Goal: Task Accomplishment & Management: Use online tool/utility

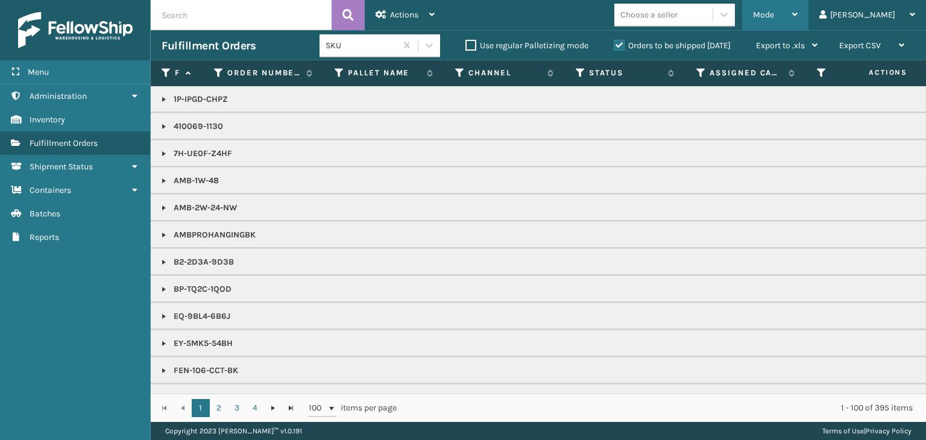
click at [798, 22] on div "Mode" at bounding box center [775, 15] width 45 height 30
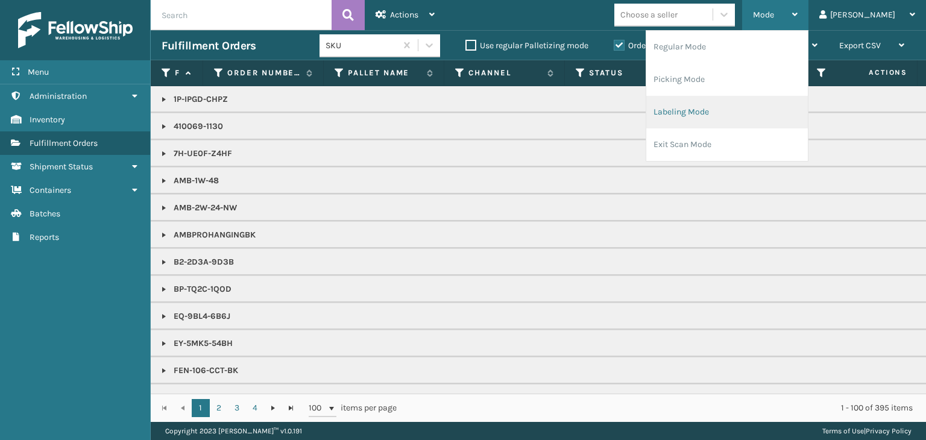
click at [726, 117] on li "Labeling Mode" at bounding box center [728, 112] width 162 height 33
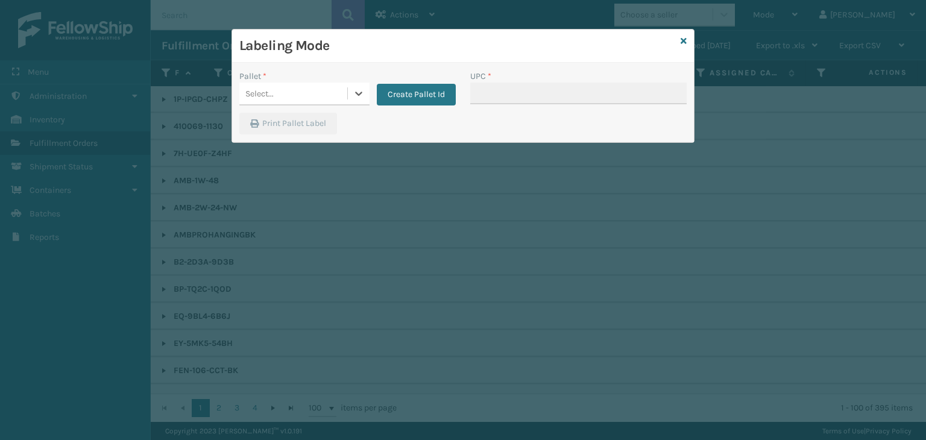
drag, startPoint x: 299, startPoint y: 92, endPoint x: 305, endPoint y: 106, distance: 14.6
click at [300, 92] on div "Select..." at bounding box center [293, 94] width 108 height 20
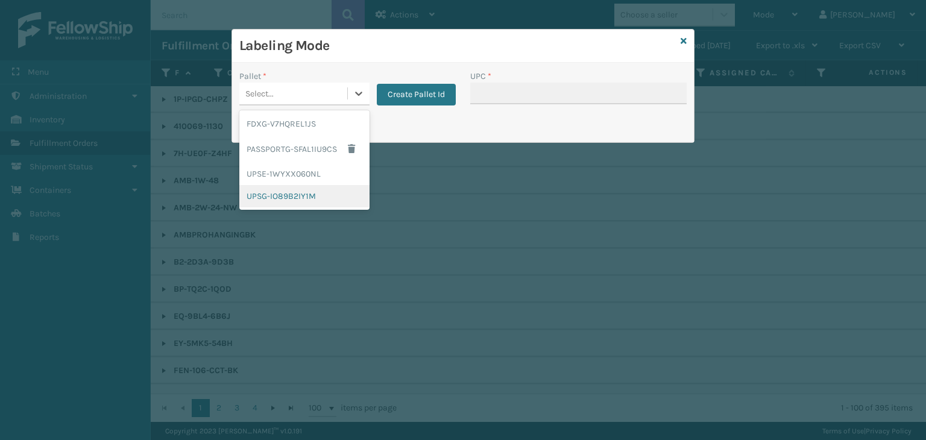
click at [299, 196] on div "UPSG-IO89B2IY1M" at bounding box center [304, 196] width 130 height 22
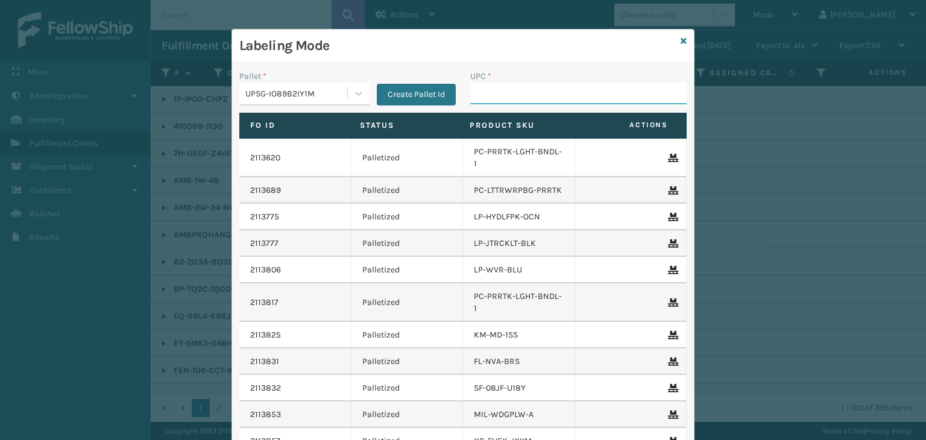
click at [540, 94] on input "UPC *" at bounding box center [578, 94] width 217 height 22
click at [479, 90] on input "UPC *" at bounding box center [578, 94] width 217 height 22
click at [681, 39] on icon at bounding box center [684, 41] width 6 height 8
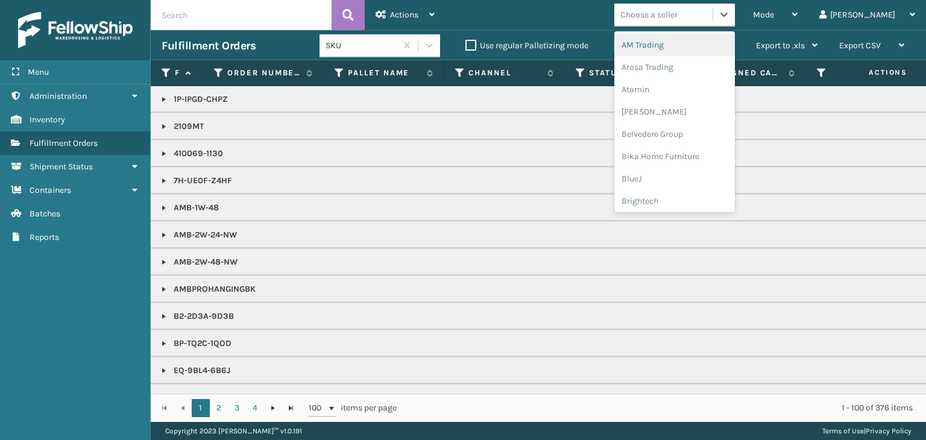
click at [678, 17] on div "Choose a seller" at bounding box center [649, 14] width 57 height 13
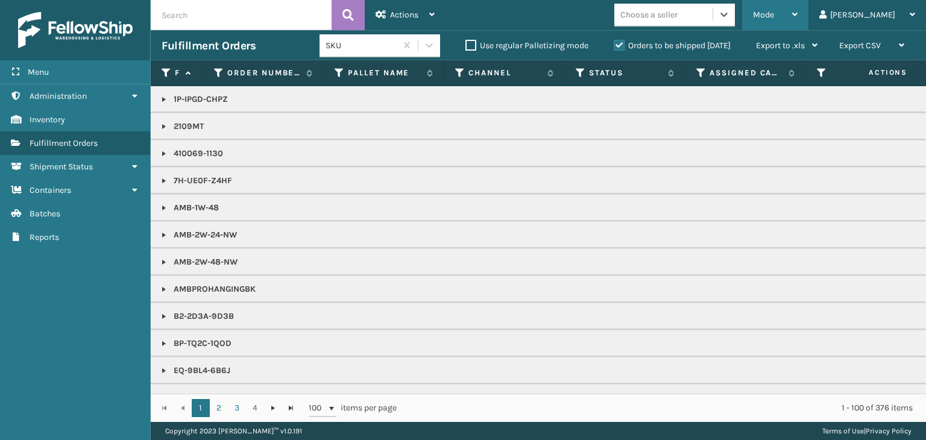
click at [774, 19] on span "Mode" at bounding box center [763, 15] width 21 height 10
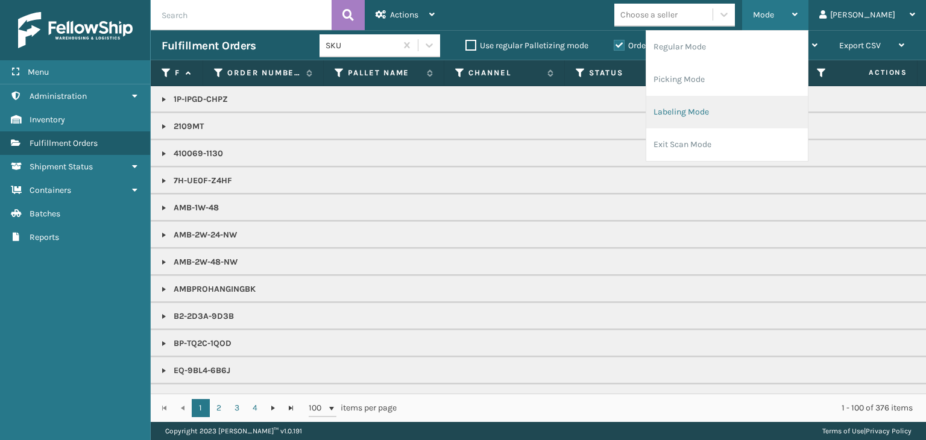
click at [730, 121] on li "Labeling Mode" at bounding box center [728, 112] width 162 height 33
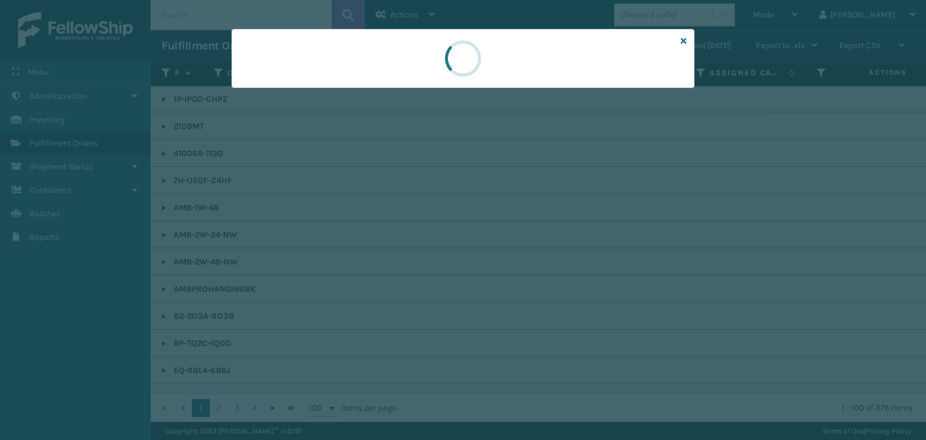
click at [326, 85] on div at bounding box center [463, 58] width 463 height 59
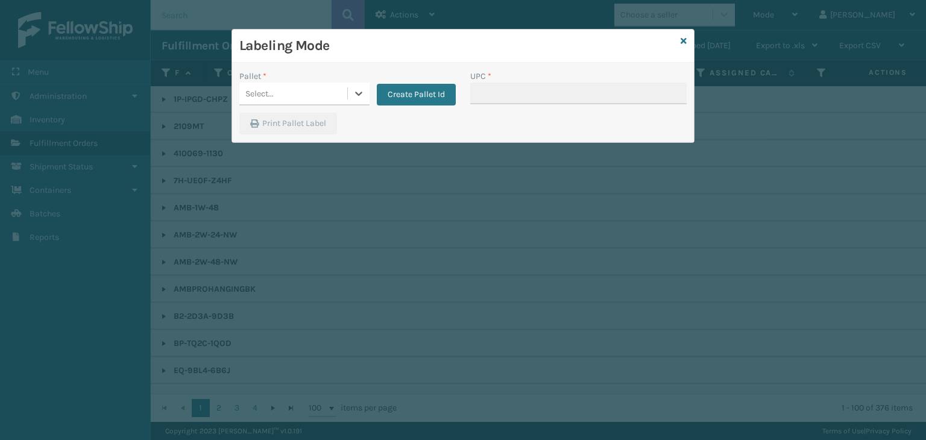
click at [329, 90] on div "Select..." at bounding box center [293, 94] width 108 height 20
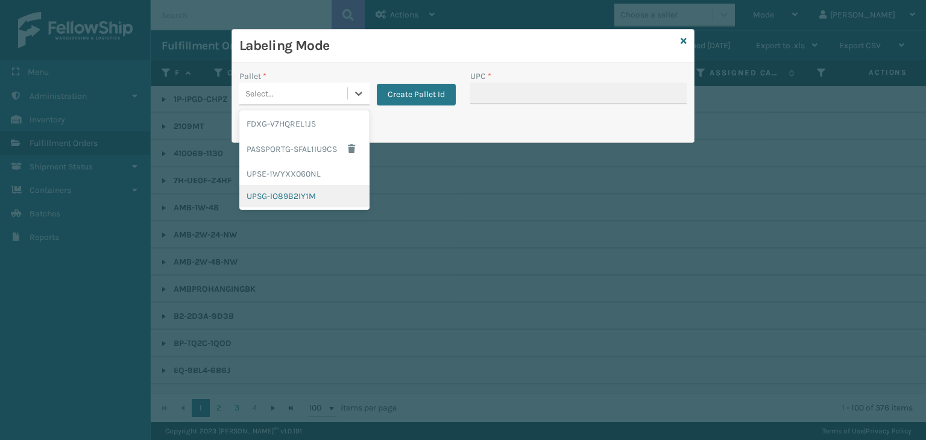
click at [297, 195] on div "UPSG-IO89B2IY1M" at bounding box center [304, 196] width 130 height 22
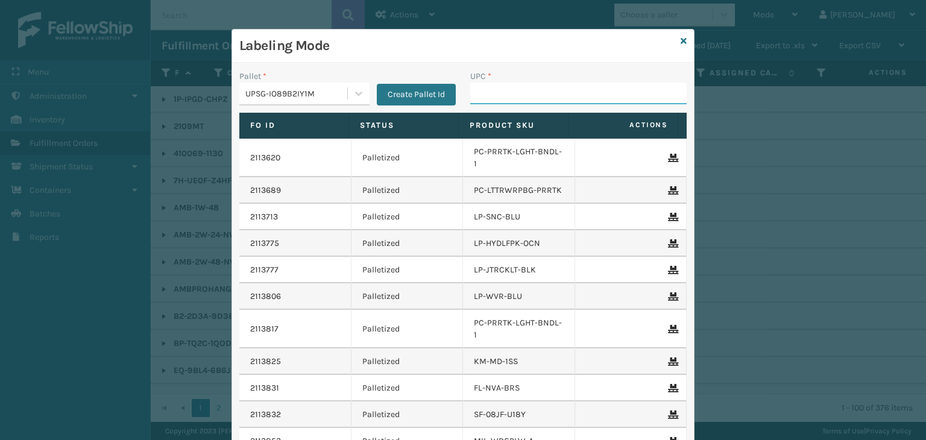
click at [496, 92] on input "UPC *" at bounding box center [578, 94] width 217 height 22
click at [525, 100] on input "UPC *" at bounding box center [578, 94] width 217 height 22
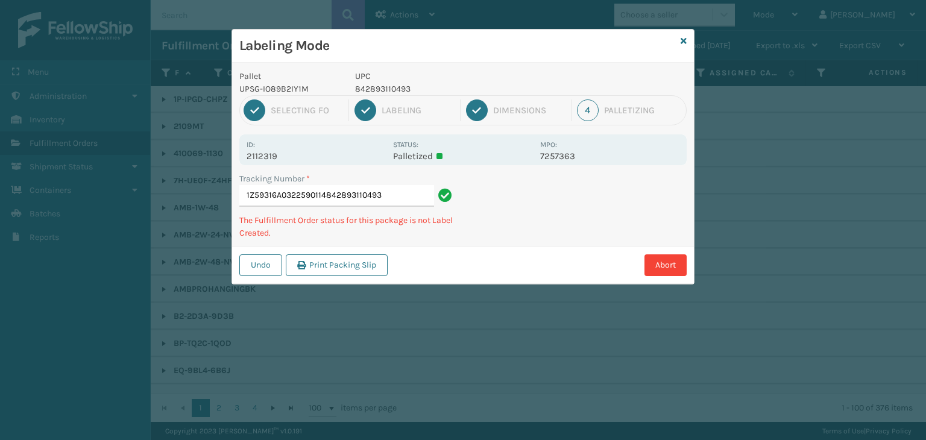
type input "1Z59316A0322590114842893110493"
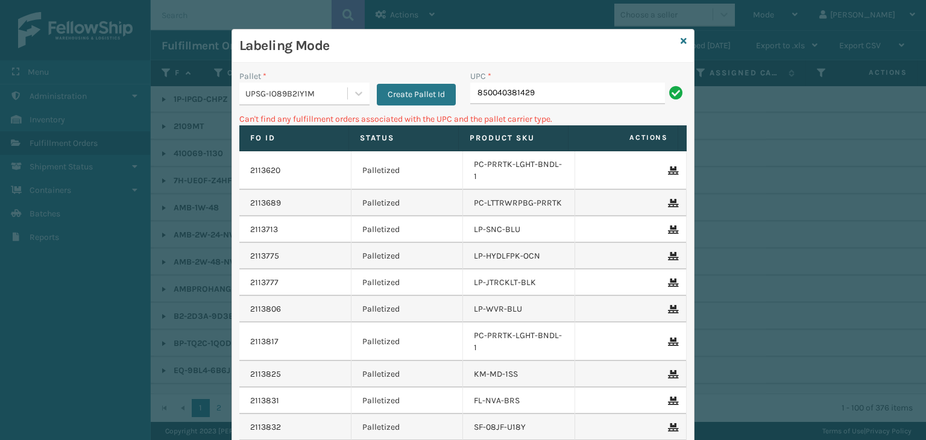
click at [683, 37] on div "Labeling Mode" at bounding box center [463, 46] width 462 height 33
click at [681, 38] on icon at bounding box center [684, 41] width 6 height 8
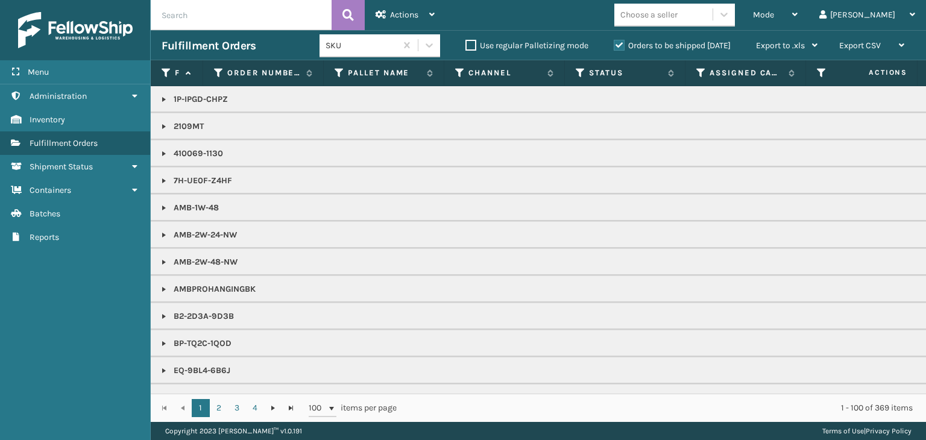
click at [678, 19] on div "Choose a seller" at bounding box center [649, 14] width 57 height 13
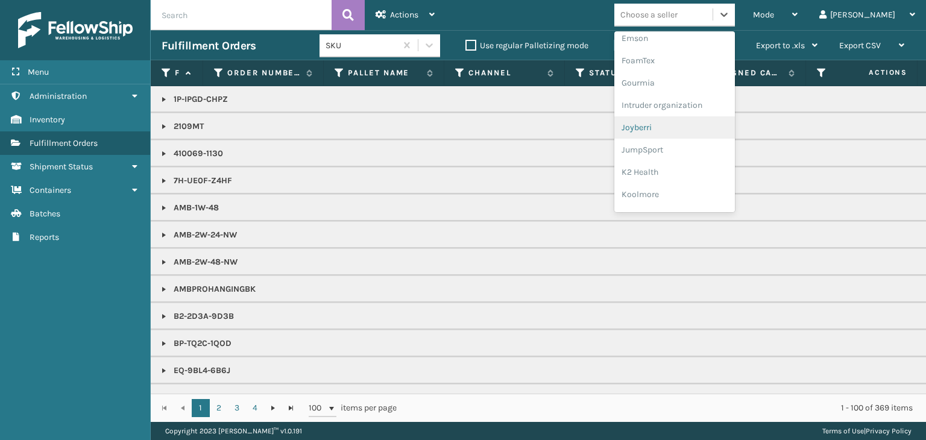
scroll to position [302, 0]
click at [700, 107] on div "Joyberri" at bounding box center [675, 100] width 121 height 22
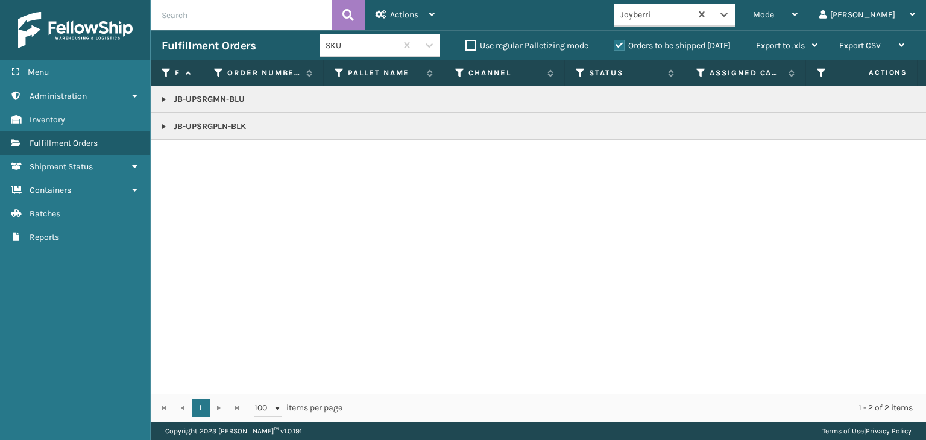
click at [163, 126] on link at bounding box center [164, 127] width 10 height 10
click at [203, 156] on link "2111993" at bounding box center [195, 159] width 28 height 12
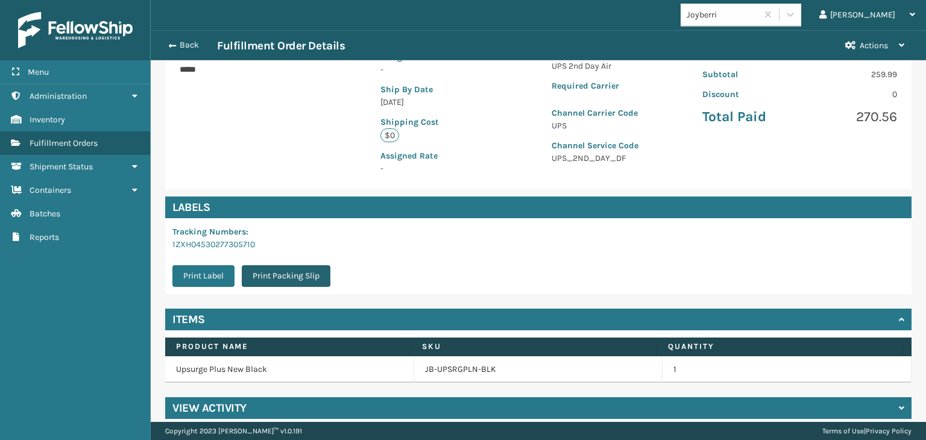
scroll to position [251, 0]
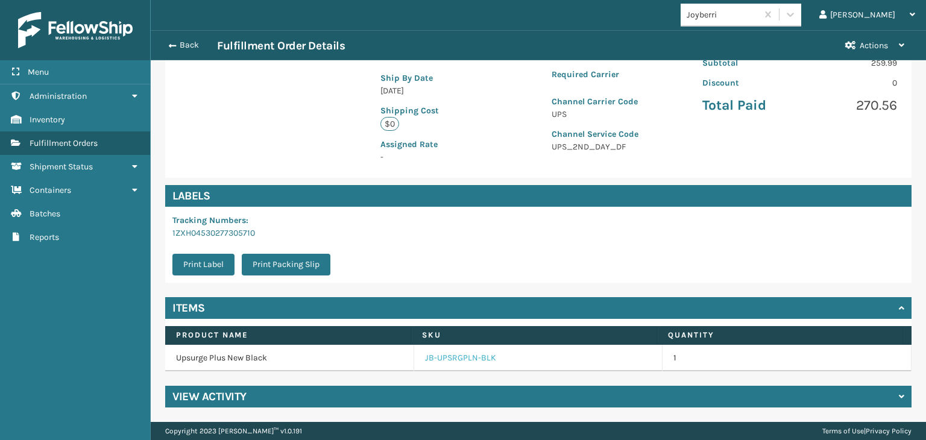
click at [446, 359] on link "JB-UPSRGPLN-BLK" at bounding box center [460, 358] width 71 height 12
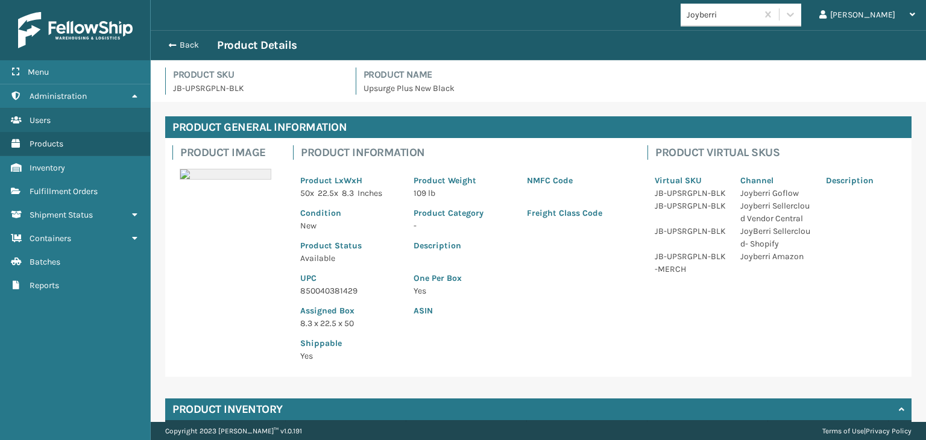
click at [328, 294] on p "850040381429" at bounding box center [349, 291] width 99 height 13
copy p "850040381429"
click at [180, 53] on div "Back Product Details" at bounding box center [539, 45] width 776 height 30
click at [183, 43] on button "Back" at bounding box center [189, 45] width 55 height 11
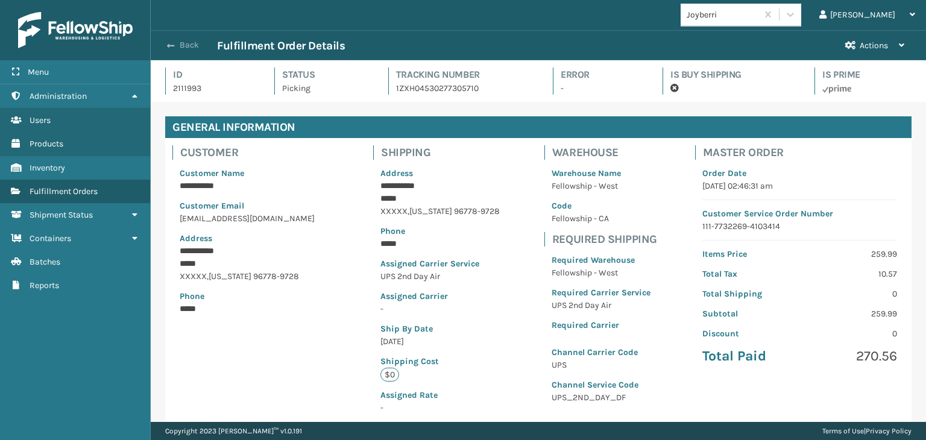
scroll to position [29, 775]
click at [189, 41] on button "Back" at bounding box center [189, 45] width 55 height 11
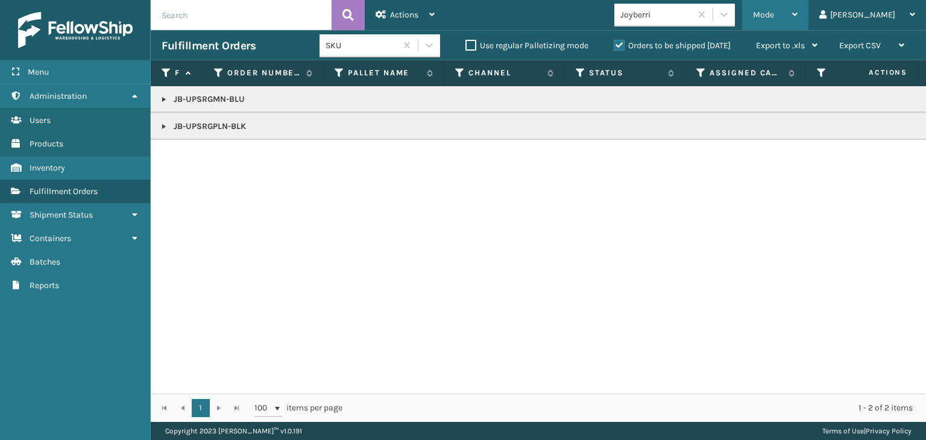
click at [774, 13] on span "Mode" at bounding box center [763, 15] width 21 height 10
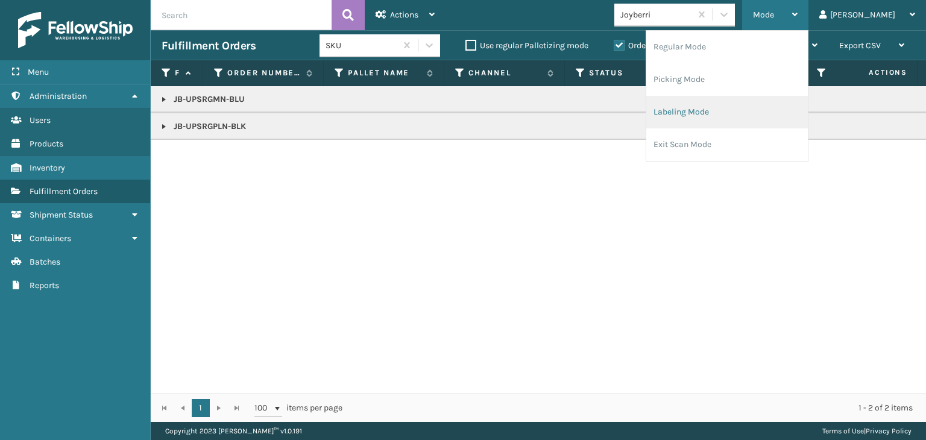
click at [754, 111] on li "Labeling Mode" at bounding box center [728, 112] width 162 height 33
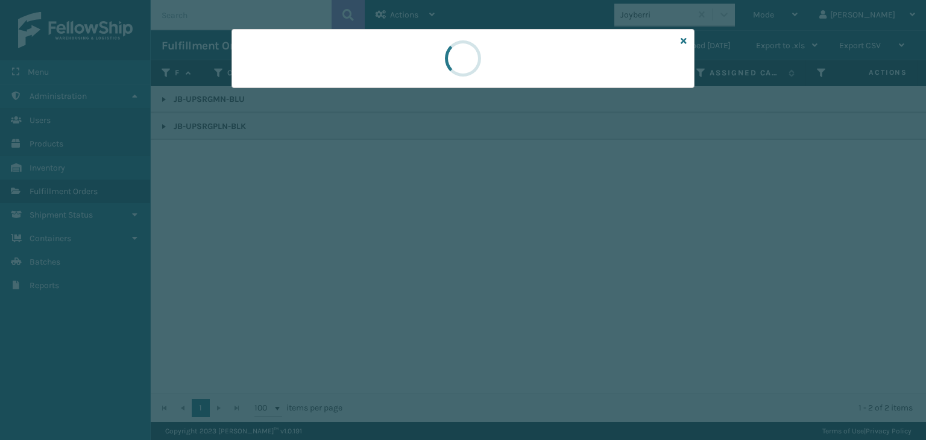
click at [317, 87] on div at bounding box center [463, 58] width 463 height 59
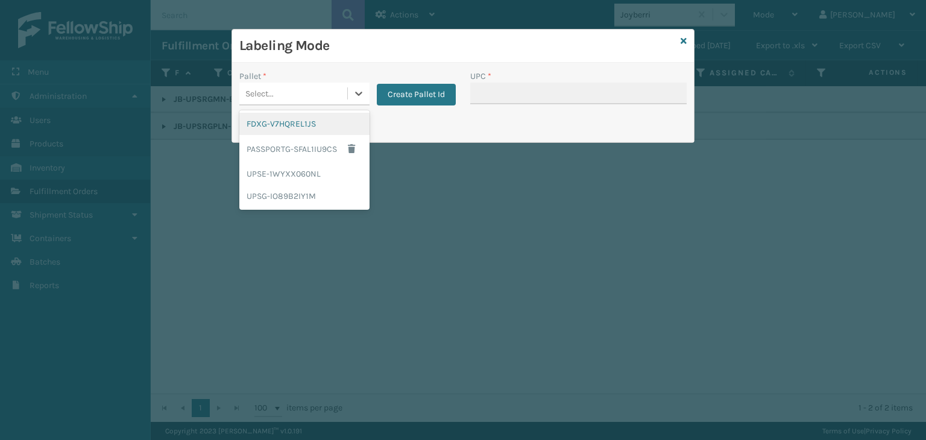
click at [294, 86] on div "Select..." at bounding box center [293, 94] width 108 height 20
click at [285, 194] on div "UPSG-IO89B2IY1M" at bounding box center [304, 196] width 130 height 22
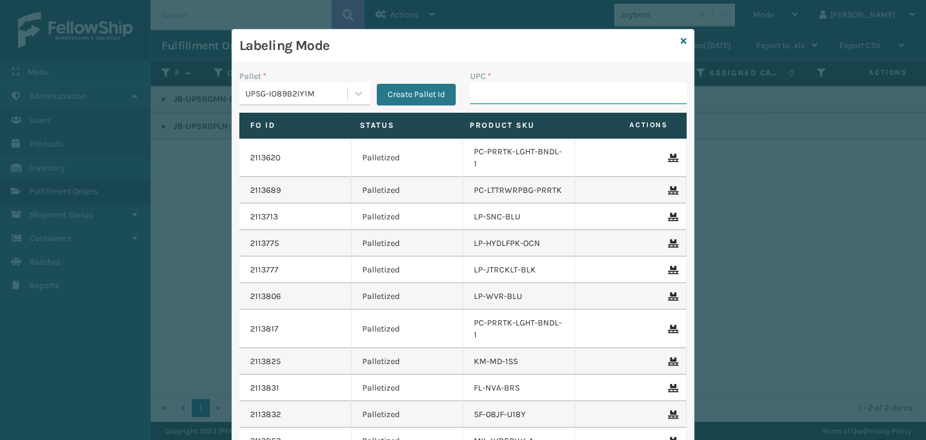
click at [495, 85] on input "UPC *" at bounding box center [578, 94] width 217 height 22
paste input "850040381429"
type input "850040381429"
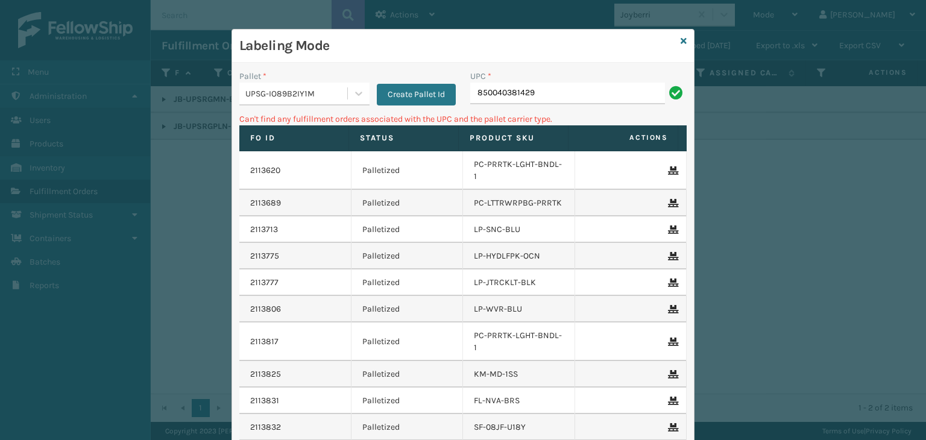
click at [256, 91] on div "UPSG-IO89B2IY1M" at bounding box center [296, 93] width 103 height 13
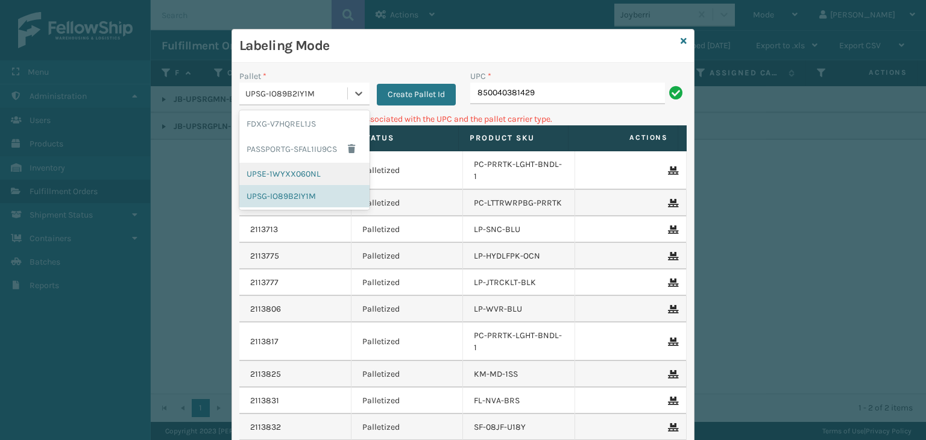
click at [299, 166] on div "UPSE-1WYXX060NL" at bounding box center [304, 174] width 130 height 22
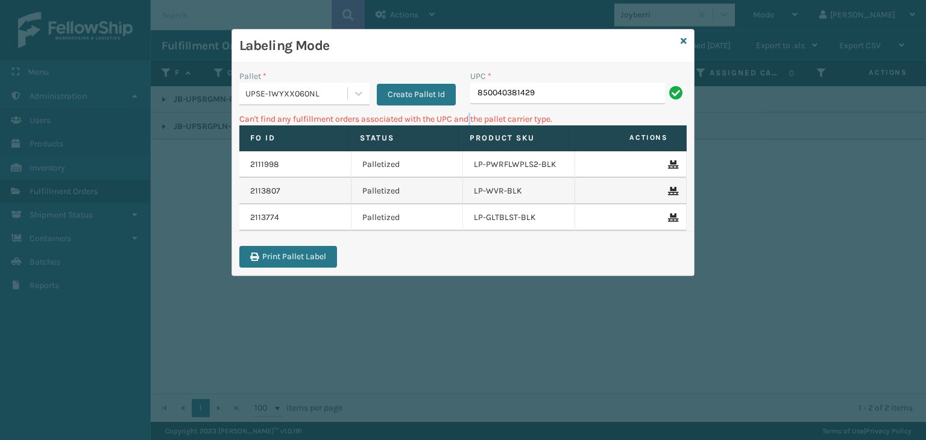
click at [474, 122] on p "Can't find any fulfillment orders associated with the UPC and the pallet carrie…" at bounding box center [462, 119] width 447 height 13
click at [473, 113] on p "Can't find any fulfillment orders associated with the UPC and the pallet carrie…" at bounding box center [462, 119] width 447 height 13
click at [499, 102] on input "850040381429" at bounding box center [567, 94] width 195 height 22
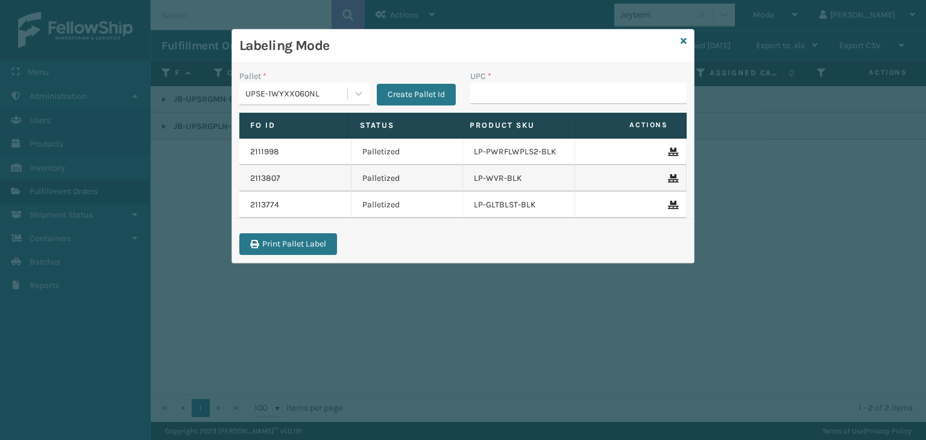
click at [265, 98] on div "UPSE-1WYXX060NL" at bounding box center [296, 93] width 103 height 13
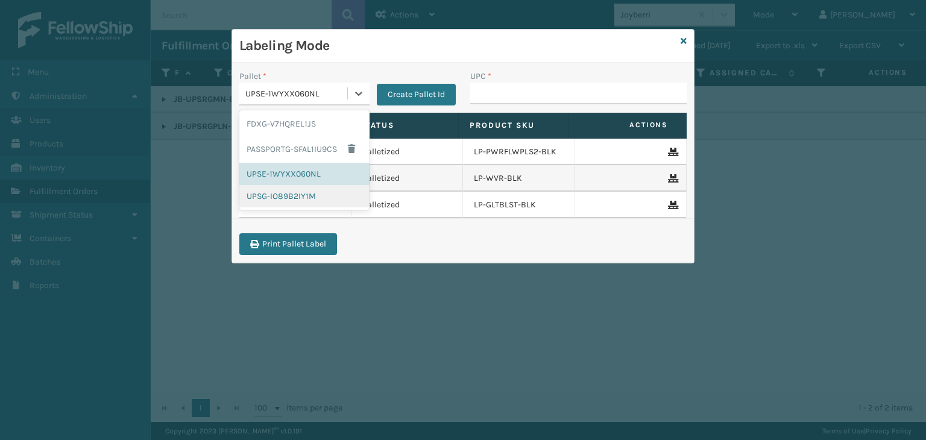
click at [284, 196] on div "UPSG-IO89B2IY1M" at bounding box center [304, 196] width 130 height 22
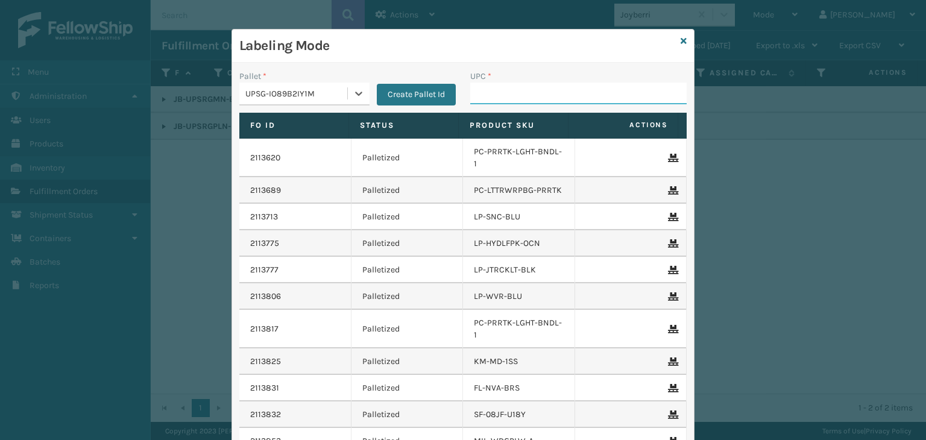
click at [547, 95] on input "UPC *" at bounding box center [578, 94] width 217 height 22
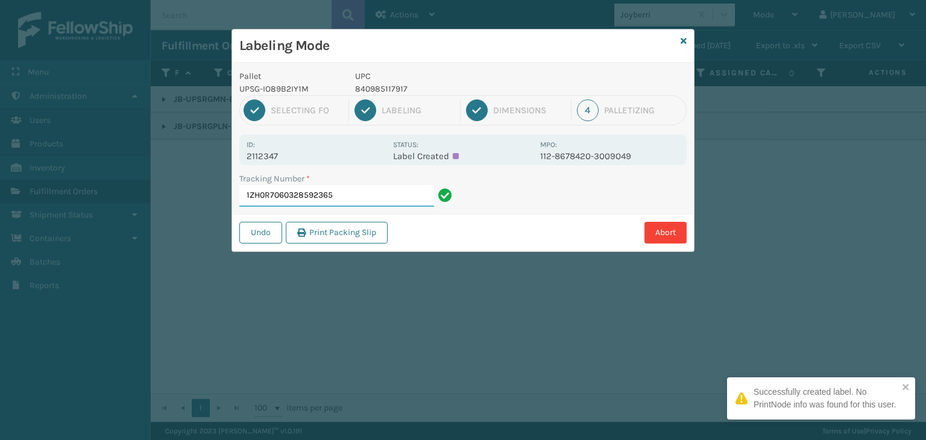
click at [349, 194] on input "1ZH0R7060328592365" at bounding box center [336, 196] width 195 height 22
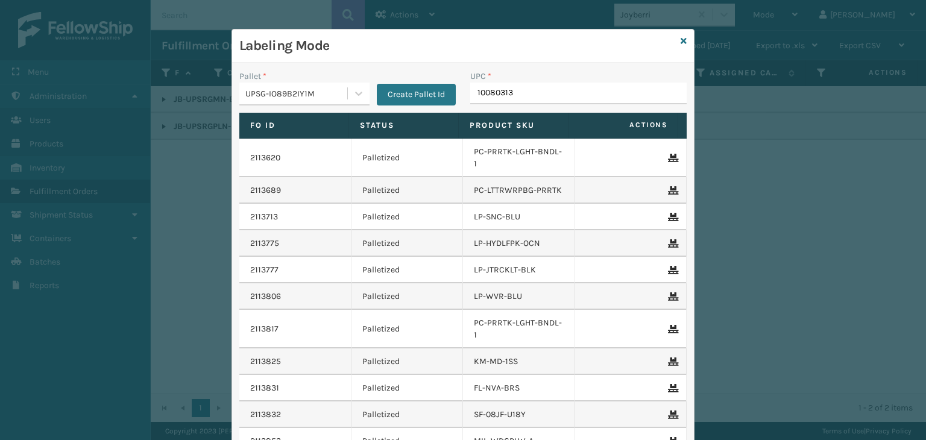
type input "100803130"
click at [564, 94] on input "UPC *" at bounding box center [578, 94] width 217 height 22
click at [681, 42] on icon at bounding box center [684, 41] width 6 height 8
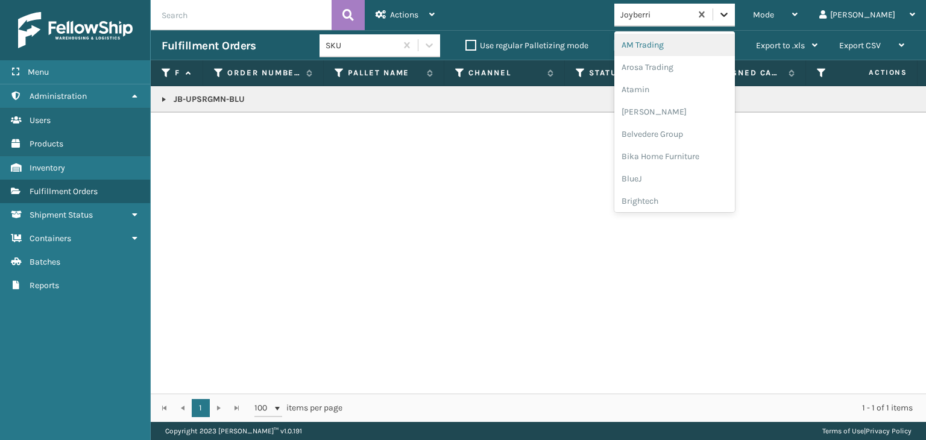
click at [728, 14] on icon at bounding box center [724, 15] width 7 height 4
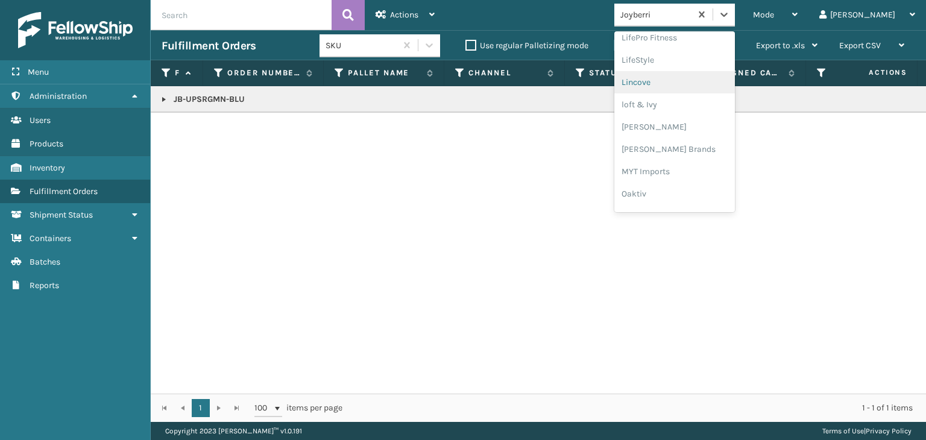
scroll to position [562, 0]
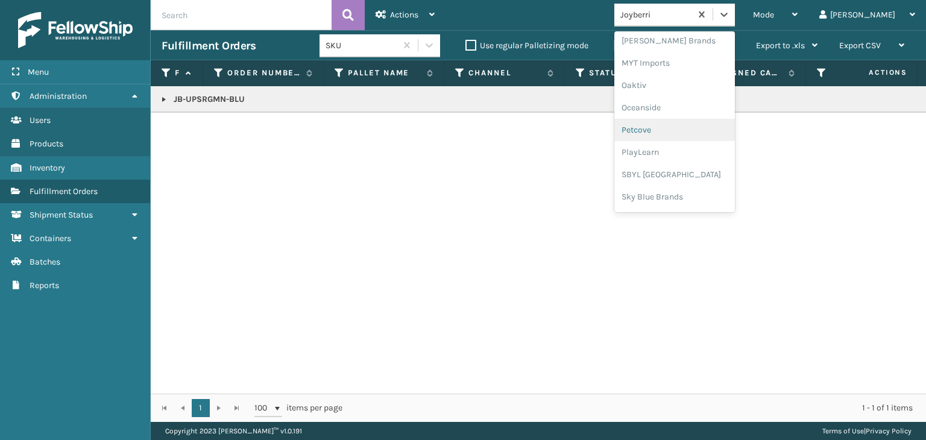
click at [692, 134] on div "Petcove" at bounding box center [675, 130] width 121 height 22
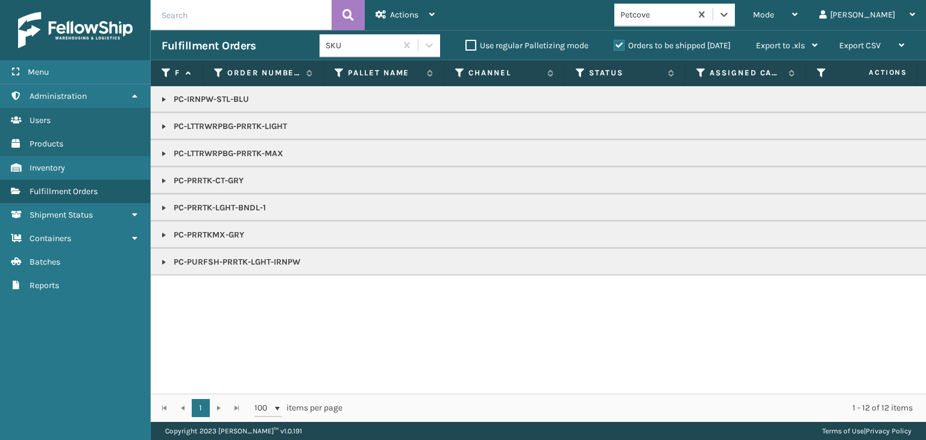
click at [163, 98] on link at bounding box center [164, 100] width 10 height 10
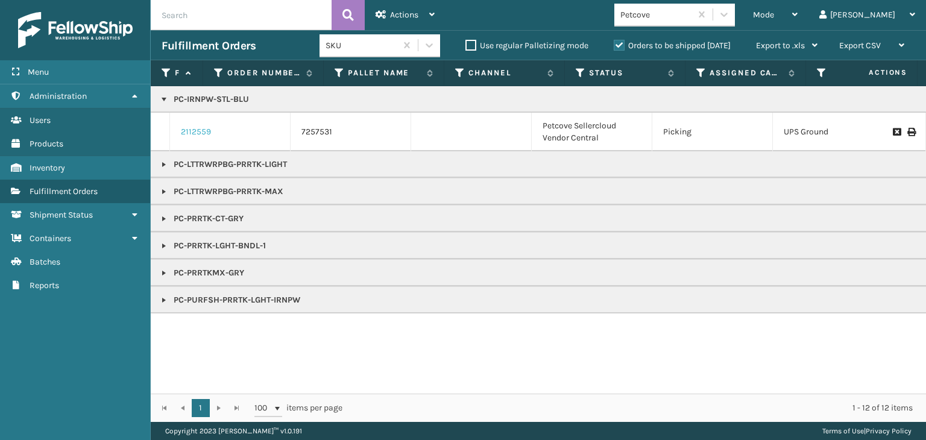
click at [202, 134] on link "2112559" at bounding box center [196, 132] width 30 height 12
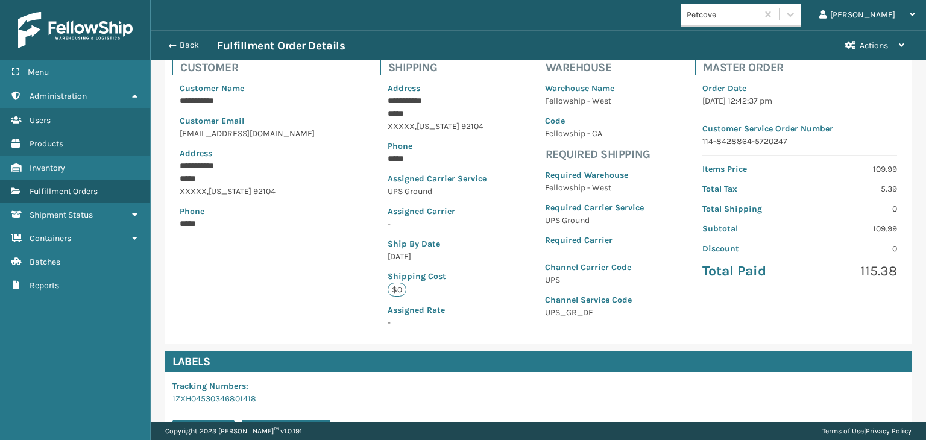
scroll to position [251, 0]
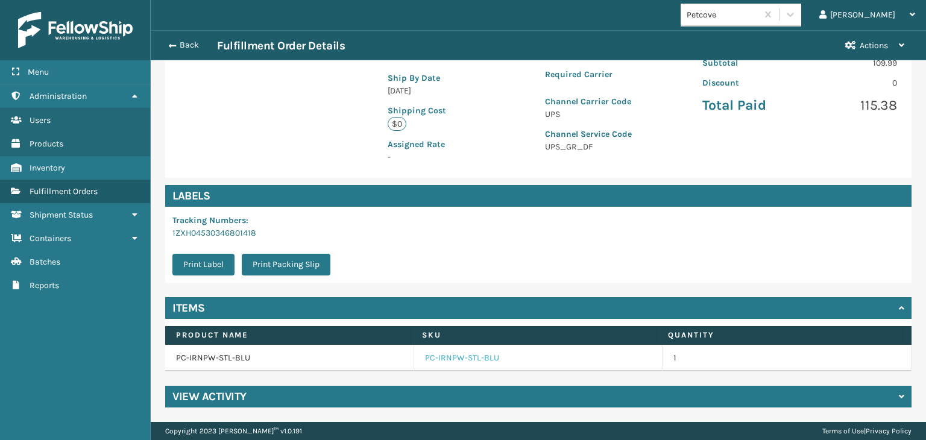
click at [432, 358] on link "PC-IRNPW-STL-BLU" at bounding box center [462, 358] width 74 height 12
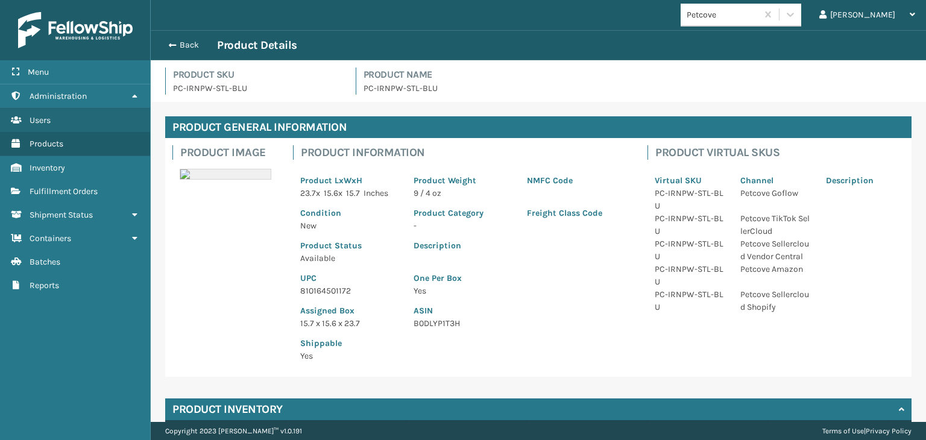
click at [340, 286] on p "810164501172" at bounding box center [349, 291] width 99 height 13
copy p "810164501172"
click at [183, 40] on button "Back" at bounding box center [189, 45] width 55 height 11
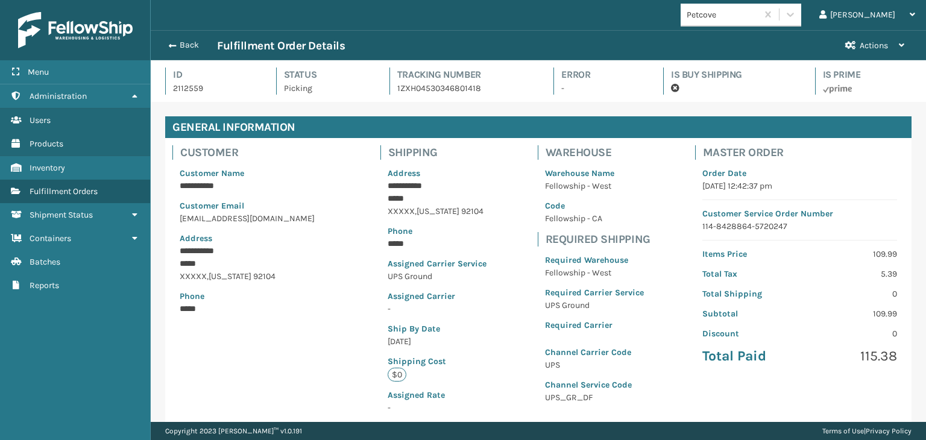
scroll to position [29, 775]
click at [183, 40] on button "Back" at bounding box center [189, 45] width 55 height 11
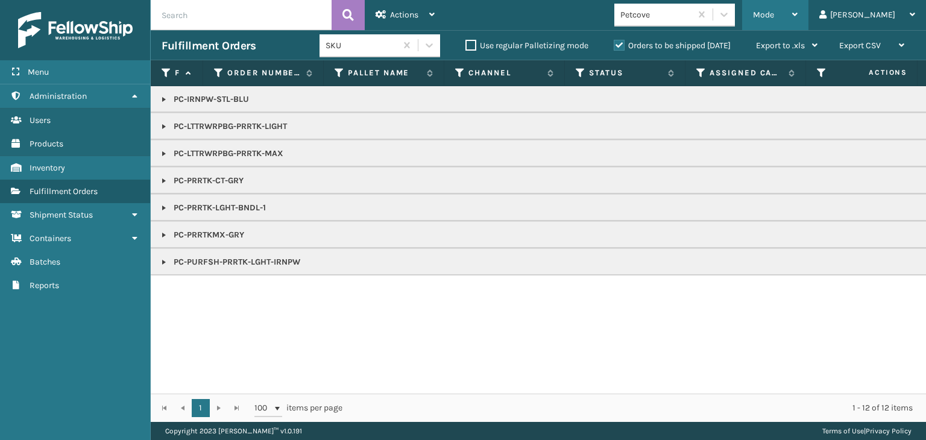
click at [774, 13] on span "Mode" at bounding box center [763, 15] width 21 height 10
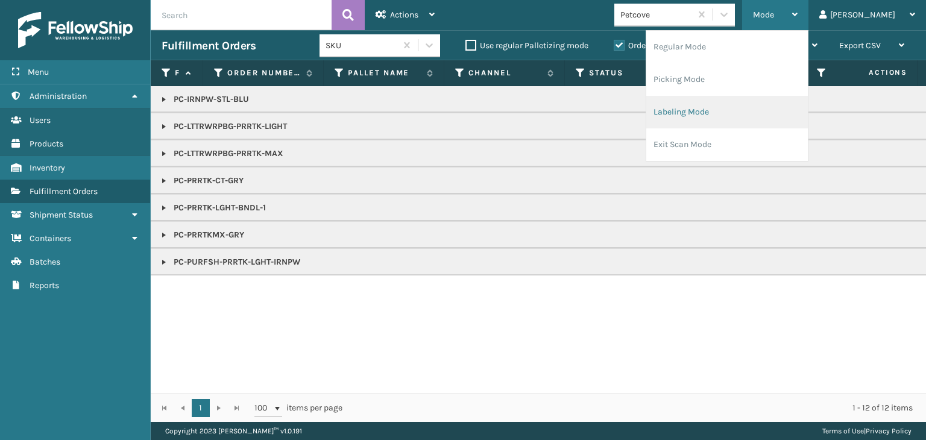
click at [709, 119] on li "Labeling Mode" at bounding box center [728, 112] width 162 height 33
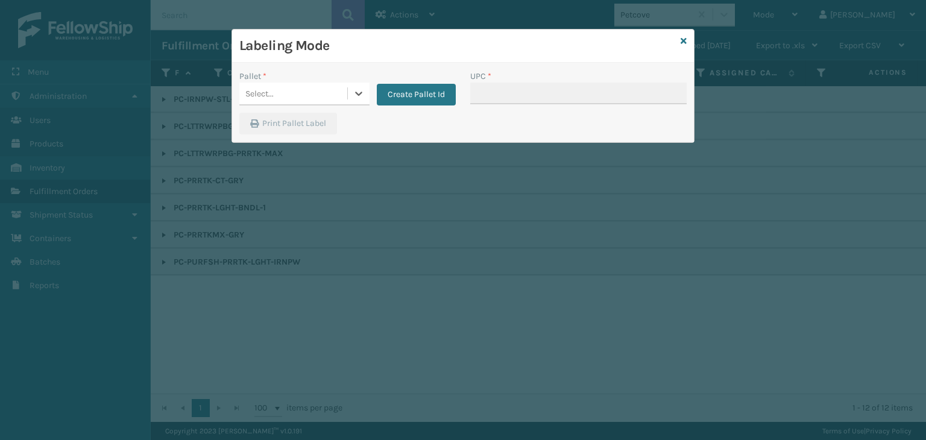
click at [274, 92] on div "Select..." at bounding box center [293, 94] width 108 height 20
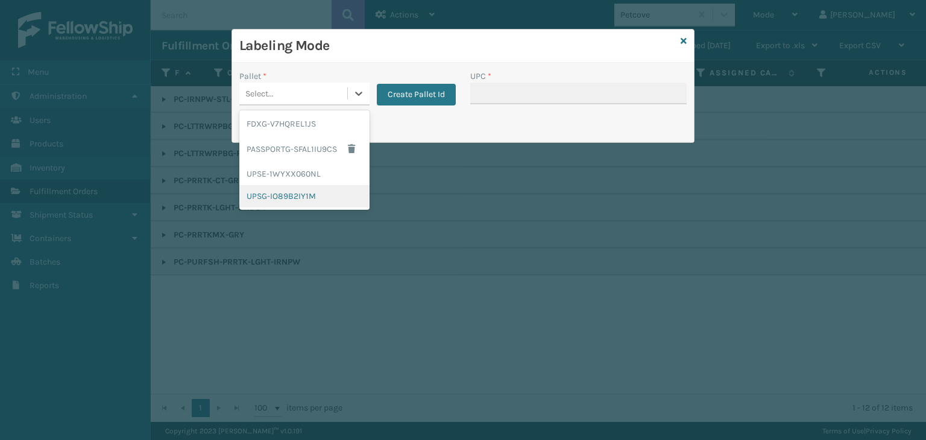
click at [302, 194] on div "UPSG-IO89B2IY1M" at bounding box center [304, 196] width 130 height 22
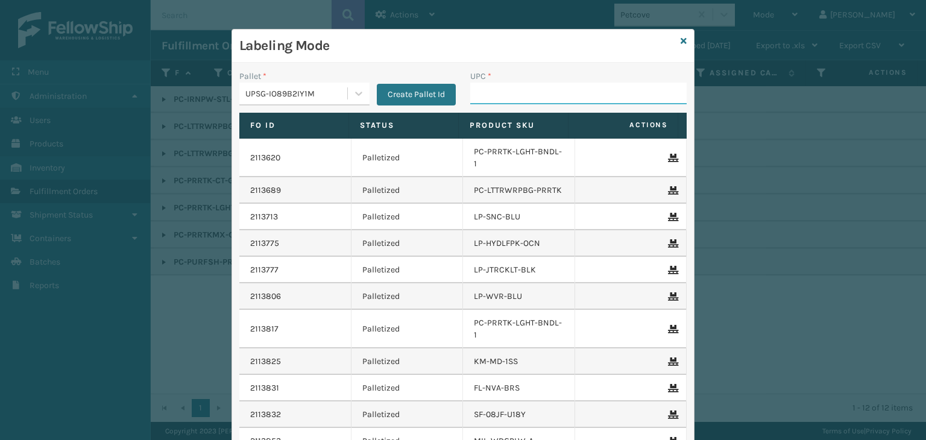
click at [475, 89] on input "UPC *" at bounding box center [578, 94] width 217 height 22
paste input "810164501172"
type input "810164501172"
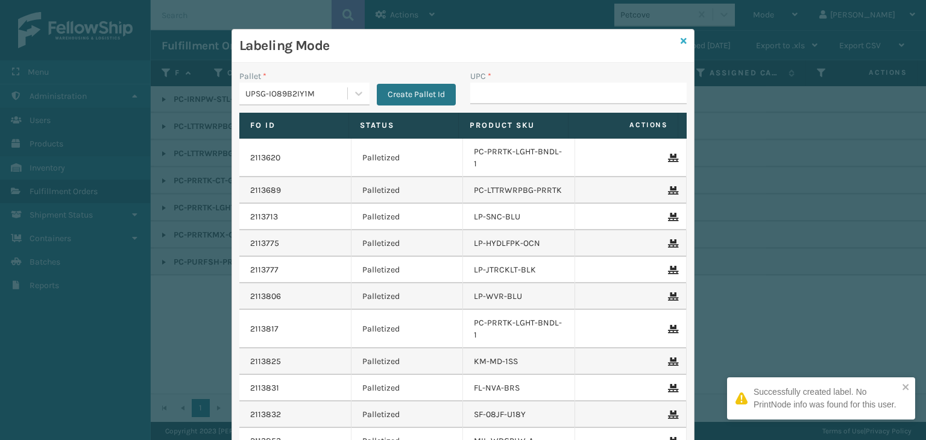
click at [681, 41] on icon at bounding box center [684, 41] width 6 height 8
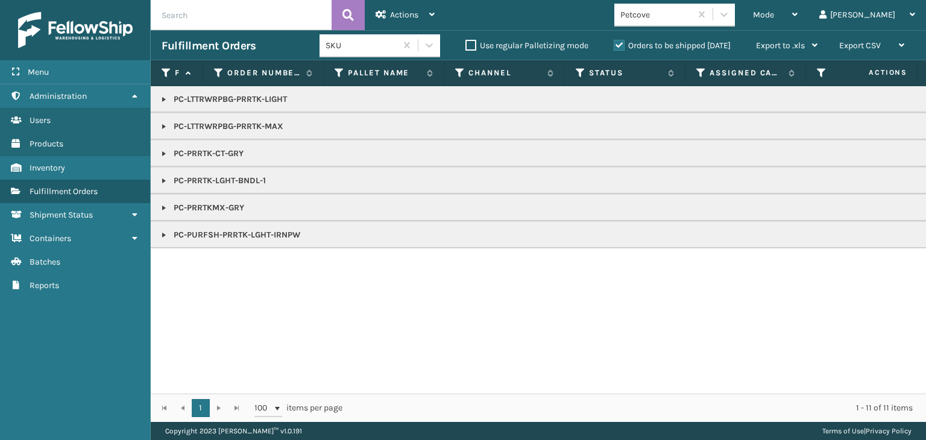
click at [160, 179] on link at bounding box center [164, 181] width 10 height 10
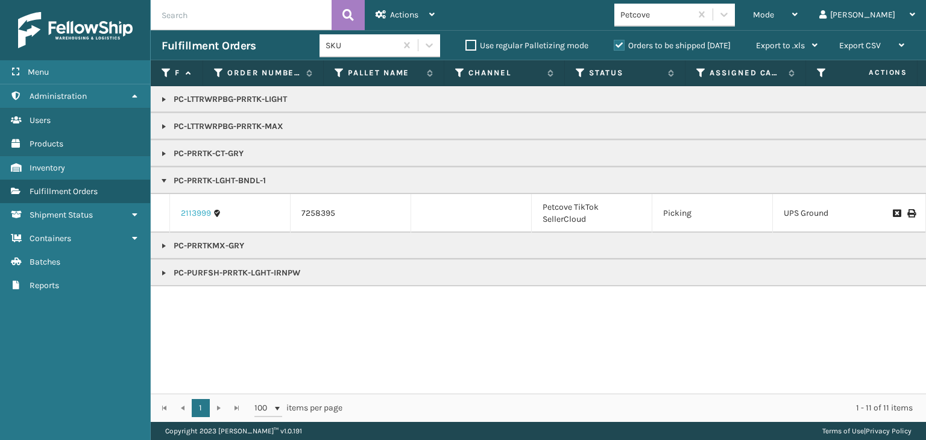
click at [191, 215] on link "2113999" at bounding box center [196, 213] width 30 height 12
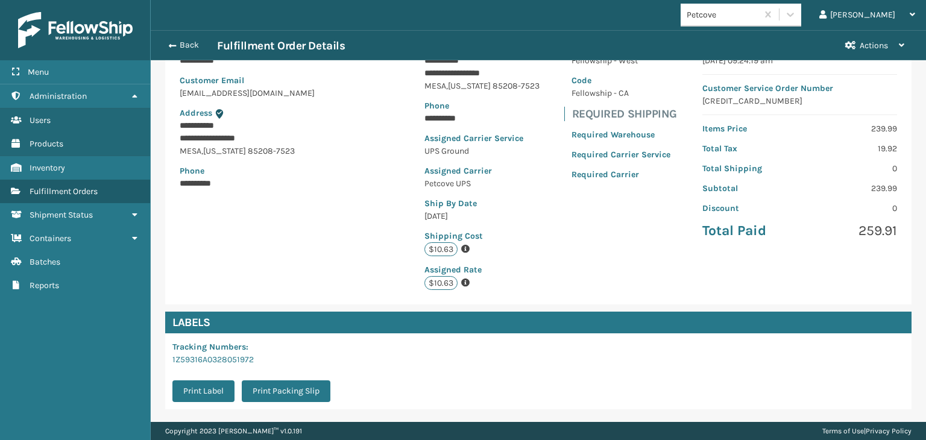
scroll to position [251, 0]
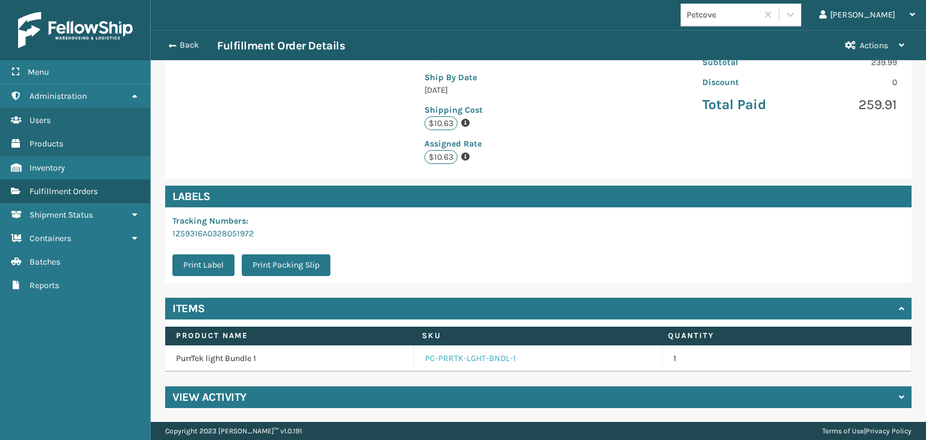
click at [450, 360] on link "PC-PRRTK-LGHT-BNDL-1" at bounding box center [470, 359] width 91 height 12
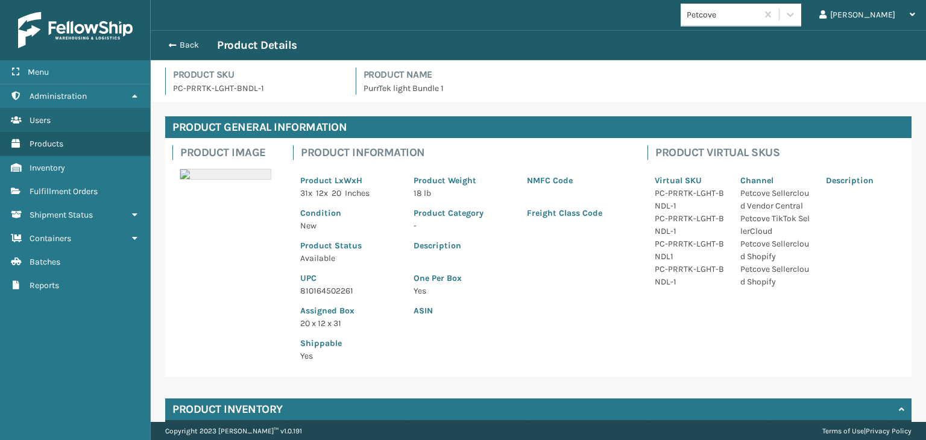
click at [338, 295] on p "810164502261" at bounding box center [349, 291] width 99 height 13
copy p "810164502261"
click at [171, 41] on span "button" at bounding box center [170, 45] width 7 height 8
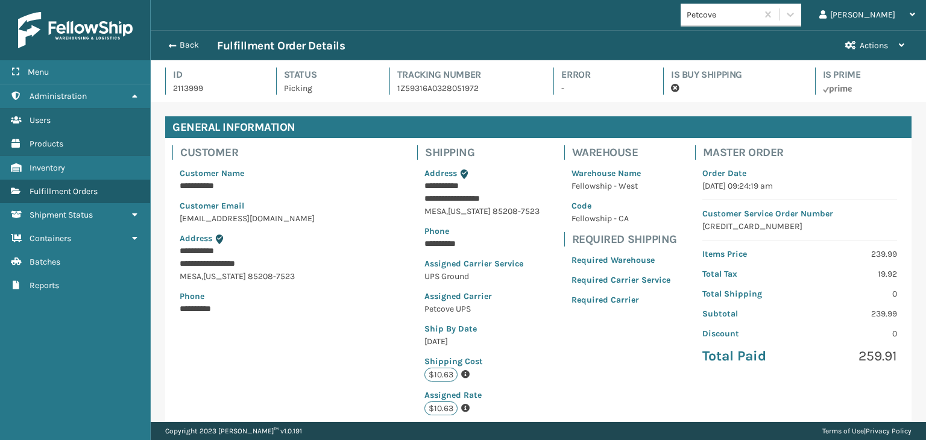
scroll to position [29, 775]
click at [175, 39] on div "Back Fulfillment Order Details" at bounding box center [498, 46] width 673 height 14
click at [179, 46] on button "Back" at bounding box center [189, 45] width 55 height 11
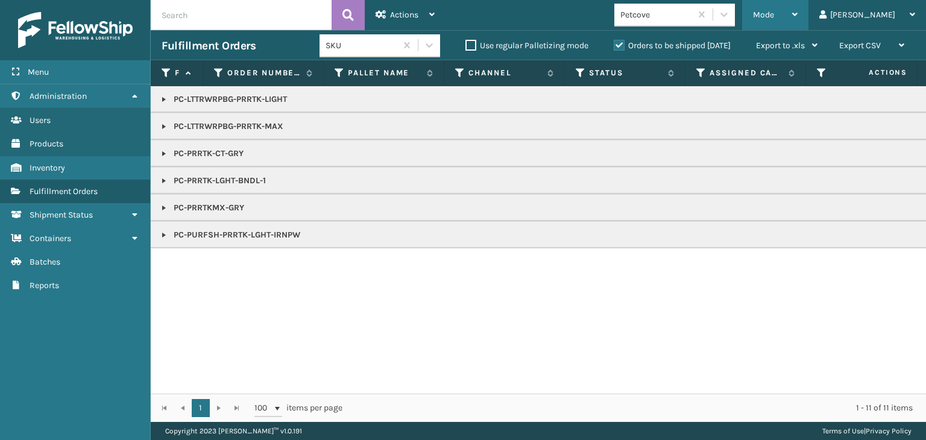
click at [798, 14] on div "Mode" at bounding box center [775, 15] width 45 height 30
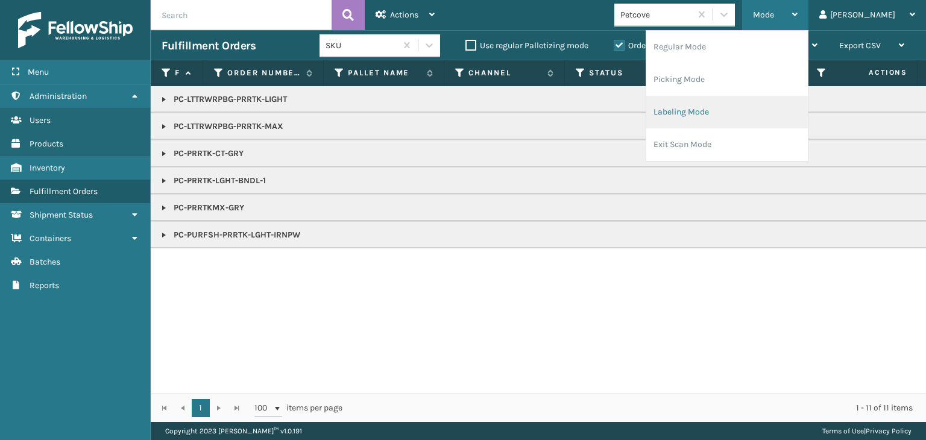
click at [726, 113] on li "Labeling Mode" at bounding box center [728, 112] width 162 height 33
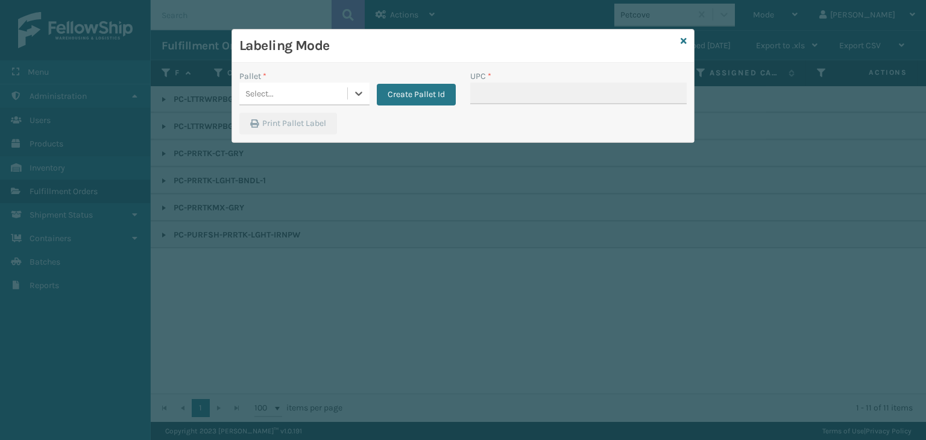
drag, startPoint x: 265, startPoint y: 87, endPoint x: 277, endPoint y: 106, distance: 22.4
click at [267, 89] on div "Select..." at bounding box center [293, 94] width 108 height 20
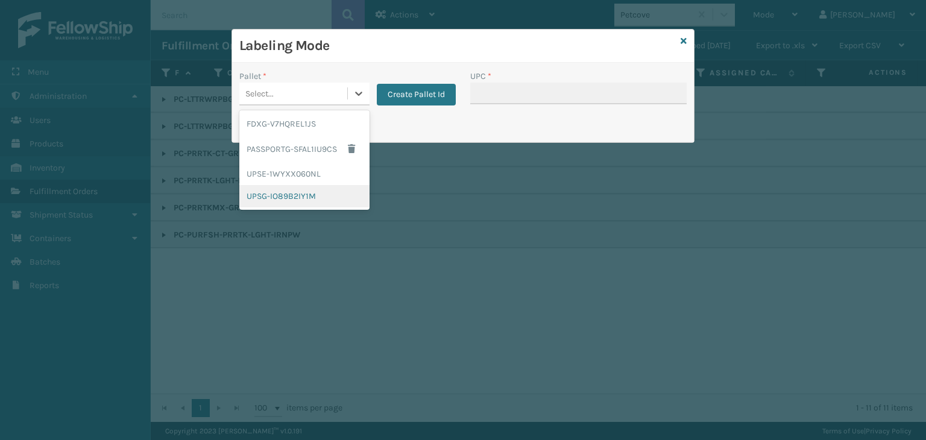
click at [296, 190] on div "UPSG-IO89B2IY1M" at bounding box center [304, 196] width 130 height 22
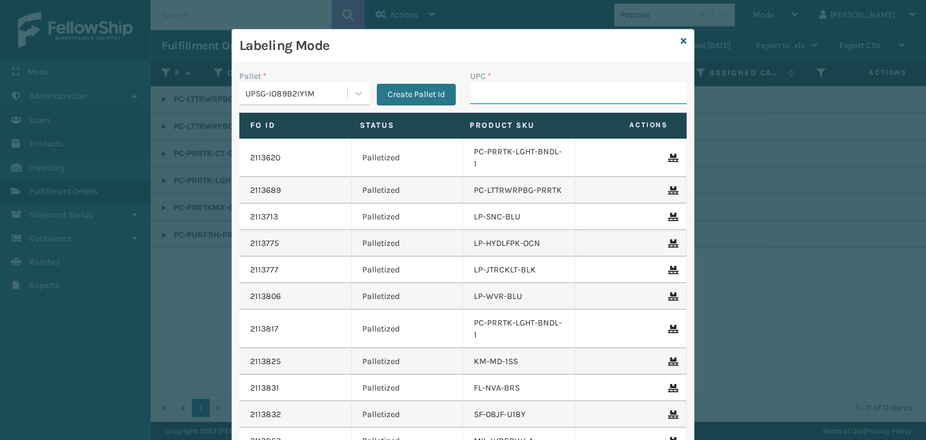
click at [523, 98] on input "UPC *" at bounding box center [578, 94] width 217 height 22
paste input "810164502261"
type input "810164502261"
type input "81016450"
click at [521, 93] on input "UPC *" at bounding box center [578, 94] width 217 height 22
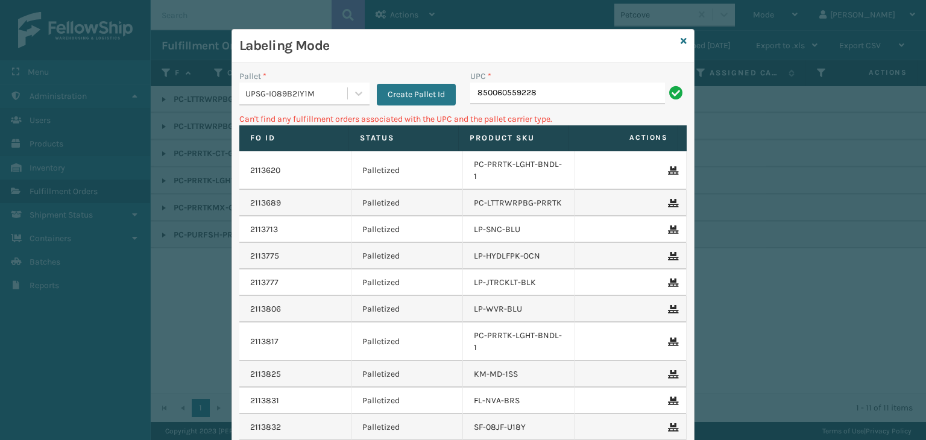
drag, startPoint x: 674, startPoint y: 37, endPoint x: 683, endPoint y: 42, distance: 10.0
click at [680, 40] on div "Labeling Mode Pallet * UPSG-IO89B2IY1M Create Pallet Id UPC * 850060559228 Can'…" at bounding box center [463, 281] width 463 height 504
click at [683, 42] on div "Labeling Mode" at bounding box center [463, 46] width 462 height 33
click at [681, 41] on icon at bounding box center [684, 41] width 6 height 8
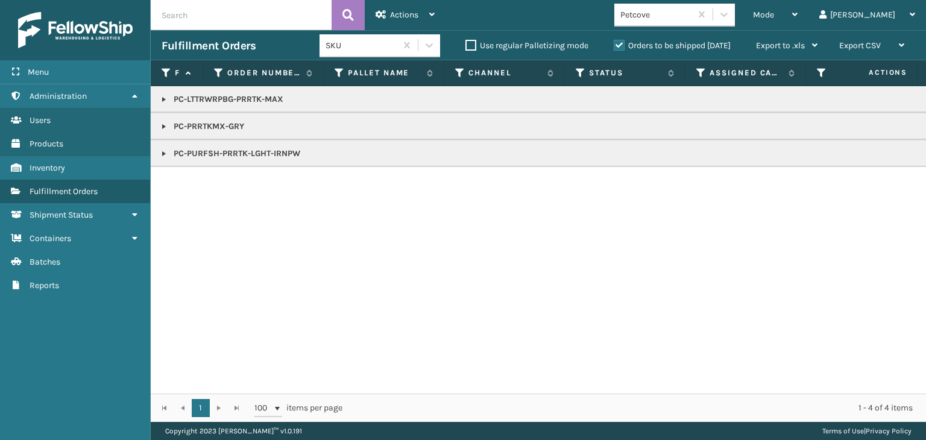
click at [692, 16] on div "Petcove" at bounding box center [657, 14] width 72 height 13
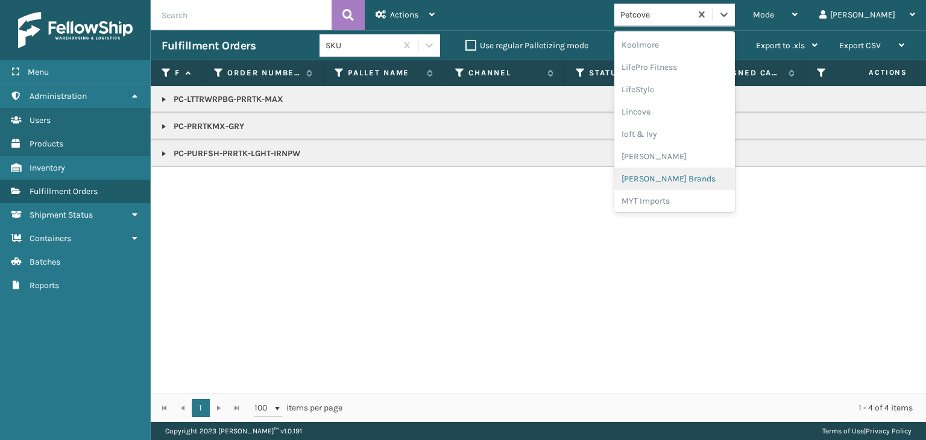
scroll to position [545, 0]
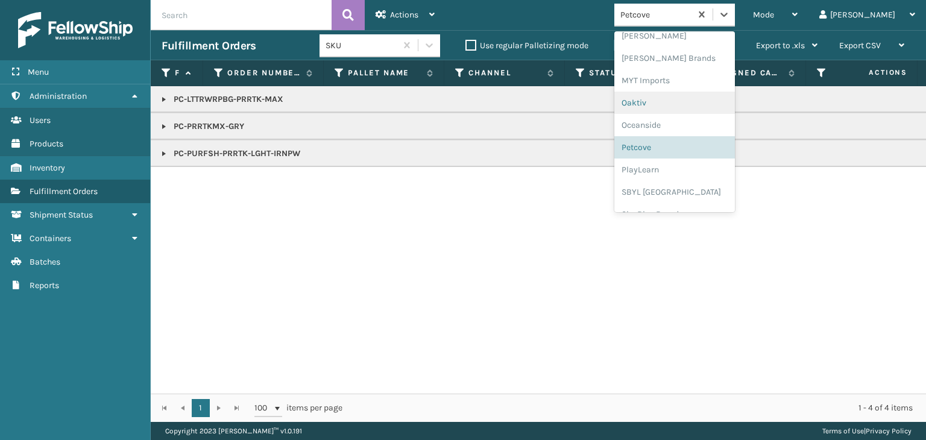
click at [680, 105] on div "Oaktiv" at bounding box center [675, 103] width 121 height 22
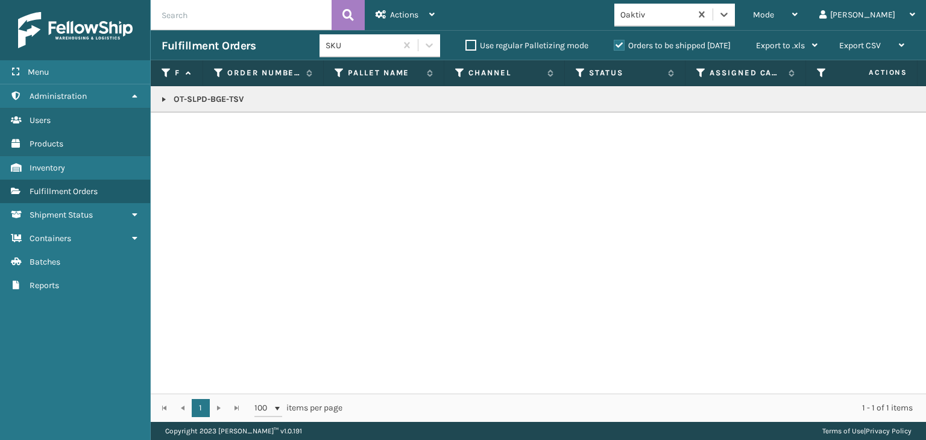
click at [165, 98] on link at bounding box center [164, 100] width 10 height 10
click at [193, 128] on link "2114121" at bounding box center [194, 126] width 27 height 12
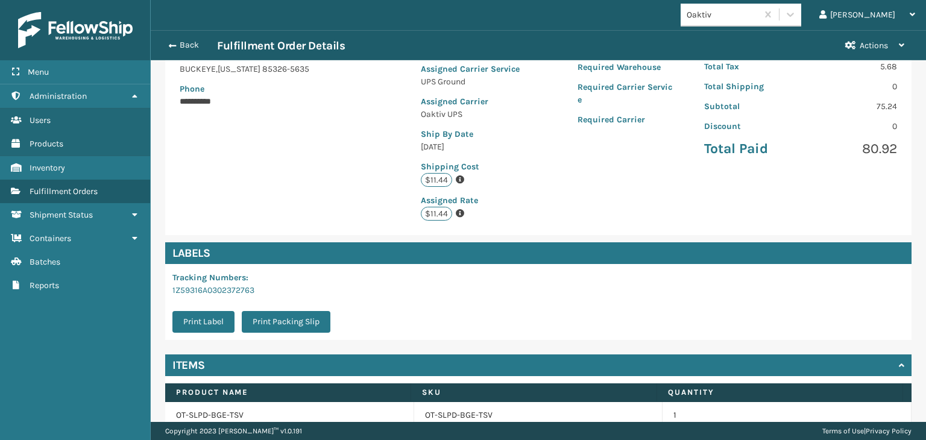
scroll to position [251, 0]
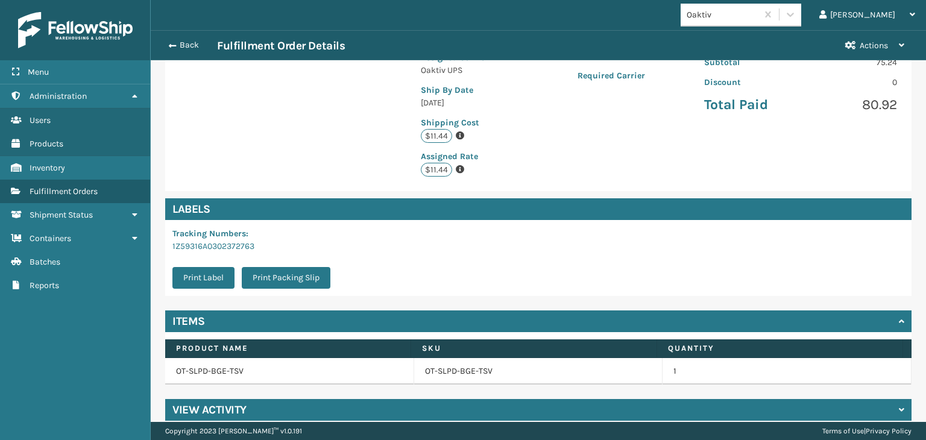
click at [461, 367] on td "OT-SLPD-BGE-TSV" at bounding box center [538, 371] width 249 height 27
click at [457, 365] on link "OT-SLPD-BGE-TSV" at bounding box center [459, 371] width 68 height 12
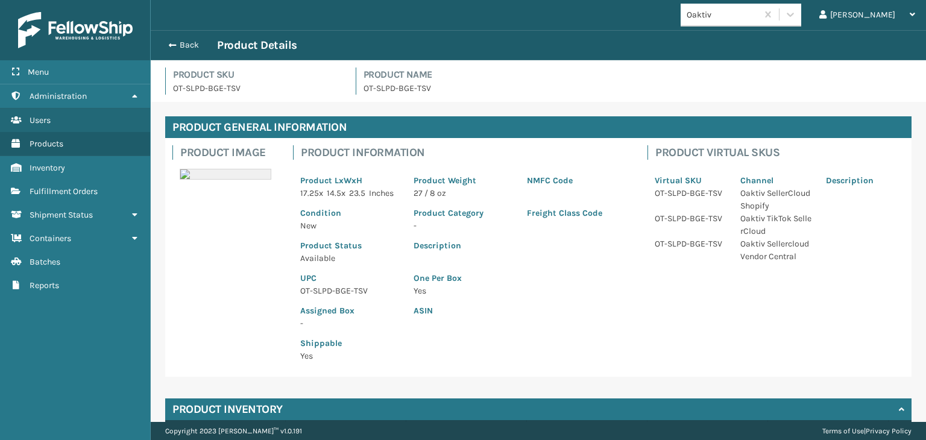
click at [331, 297] on p "OT-SLPD-BGE-TSV" at bounding box center [349, 291] width 99 height 13
click at [332, 297] on p "OT-SLPD-BGE-TSV" at bounding box center [349, 291] width 99 height 13
copy p "OT-SLPD-BGE-TSV"
click at [189, 39] on div "Back Product Details" at bounding box center [539, 45] width 754 height 14
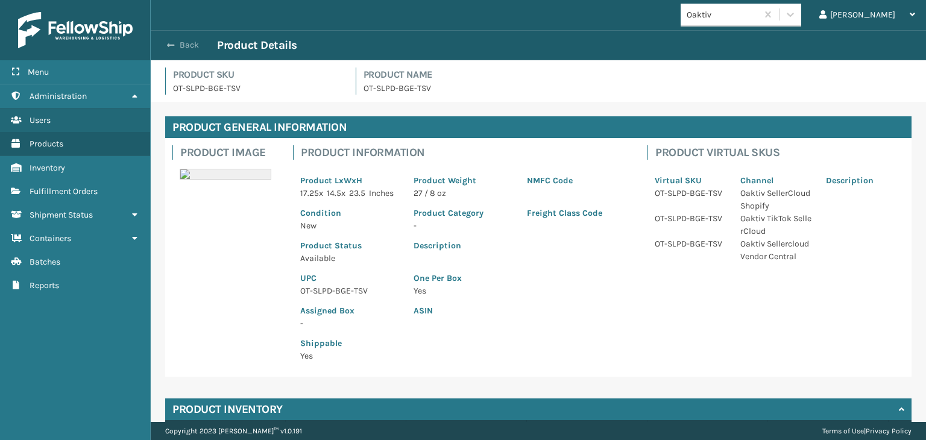
click at [185, 45] on button "Back" at bounding box center [189, 45] width 55 height 11
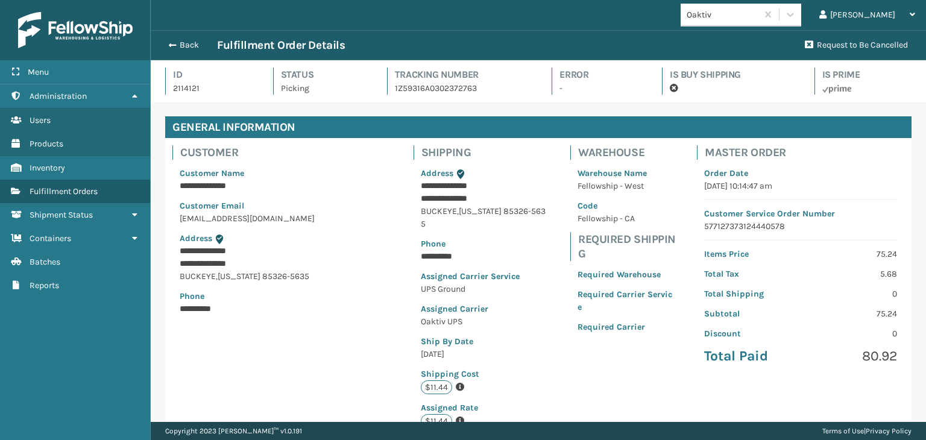
scroll to position [29, 775]
click at [185, 37] on div "Back Fulfillment Order Details Actions Request to Be Cancelled" at bounding box center [539, 45] width 776 height 30
click at [186, 42] on button "Back" at bounding box center [189, 45] width 55 height 11
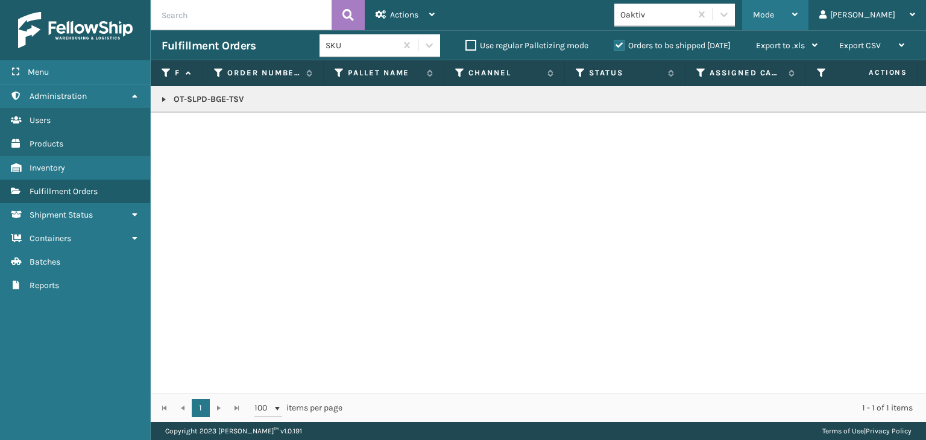
click at [798, 21] on div "Mode" at bounding box center [775, 15] width 45 height 30
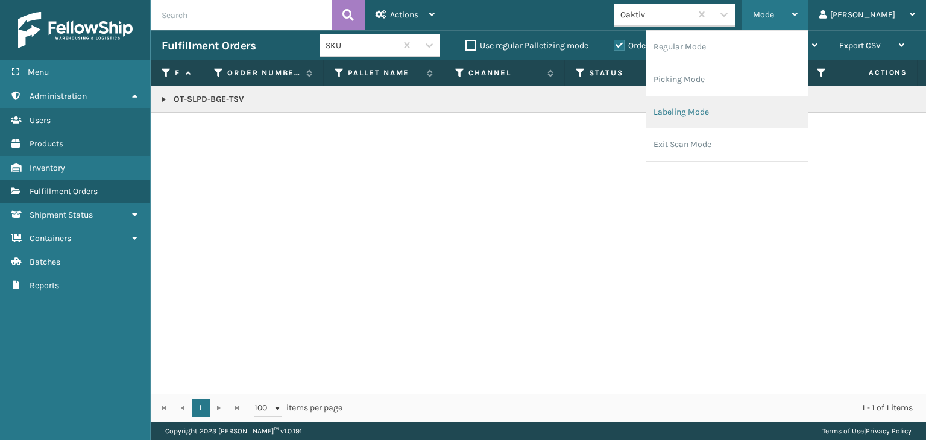
click at [739, 125] on li "Labeling Mode" at bounding box center [728, 112] width 162 height 33
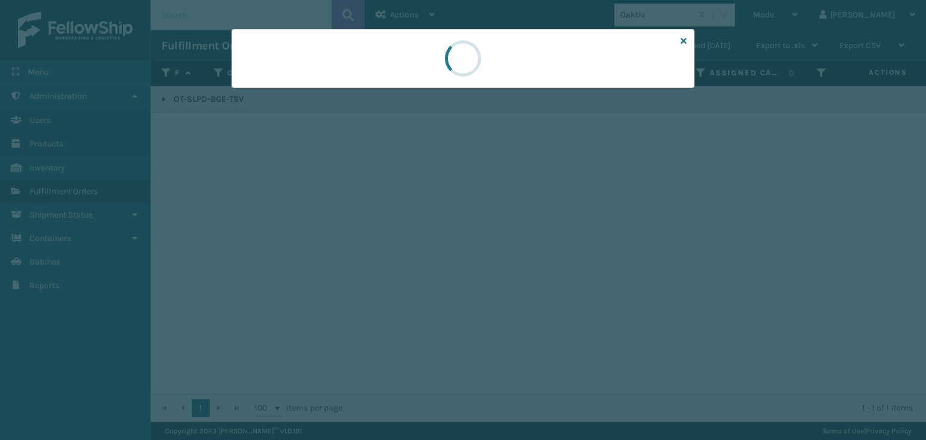
click at [318, 84] on div at bounding box center [463, 58] width 463 height 59
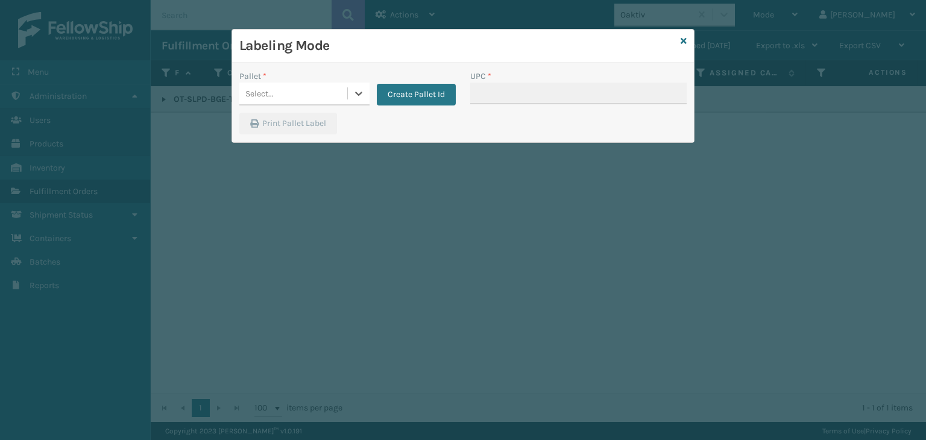
click at [309, 92] on div "Select..." at bounding box center [293, 94] width 108 height 20
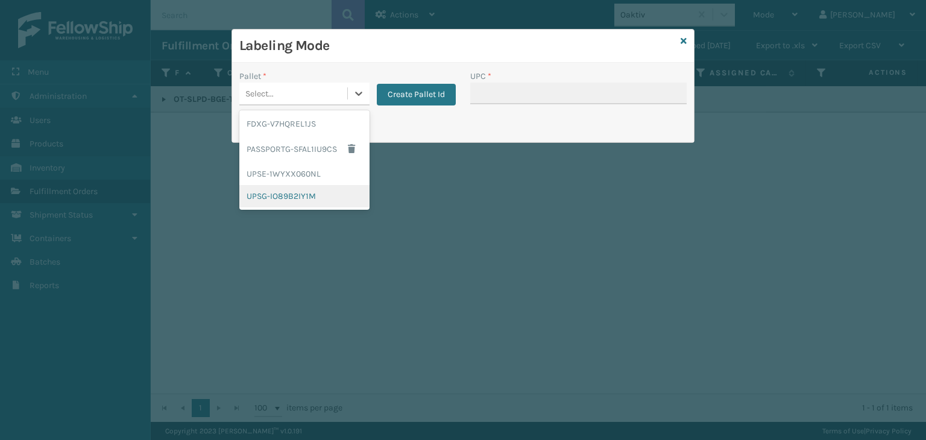
click at [307, 196] on div "UPSG-IO89B2IY1M" at bounding box center [304, 196] width 130 height 22
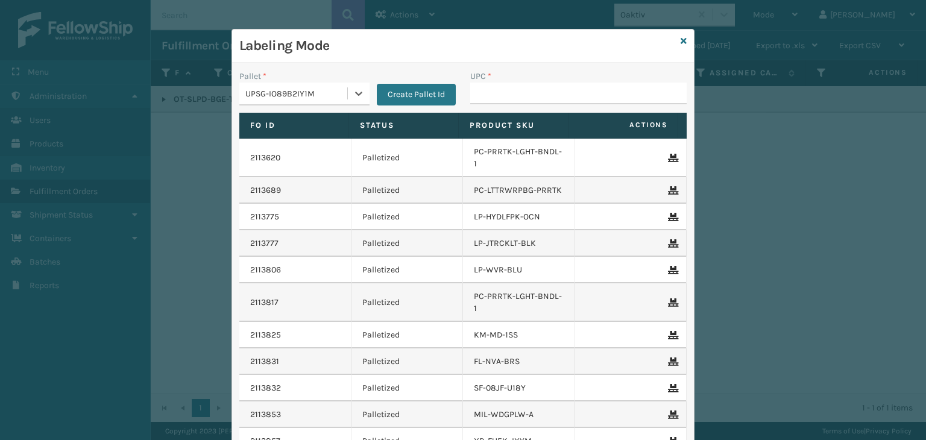
click at [499, 106] on div "UPC *" at bounding box center [578, 91] width 231 height 43
click at [499, 92] on input "UPC *" at bounding box center [578, 94] width 217 height 22
paste input "OT-SLPD-BGE-TSV"
type input "OT-SLPD-BGE-TSV"
click at [558, 94] on input "UPC *" at bounding box center [578, 94] width 217 height 22
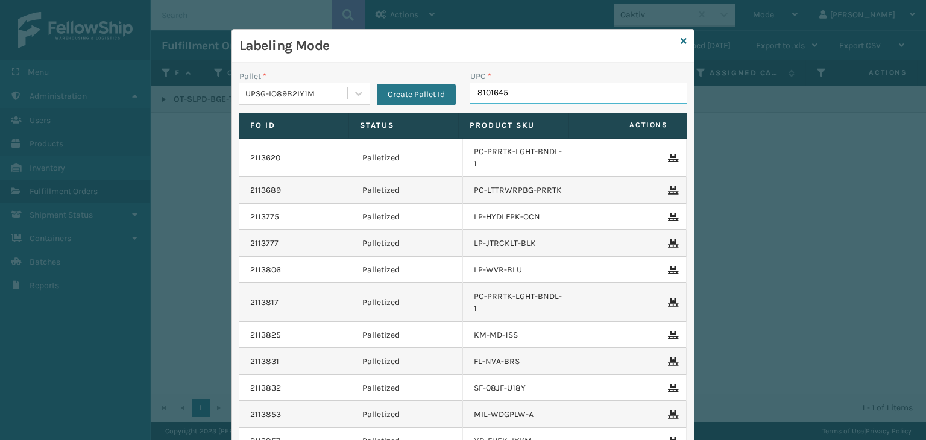
type input "81016450"
type input "FL-OLVA-CRM"
type input "854403007"
click at [503, 98] on input "UPC *" at bounding box center [578, 94] width 217 height 22
type input "858100007616"
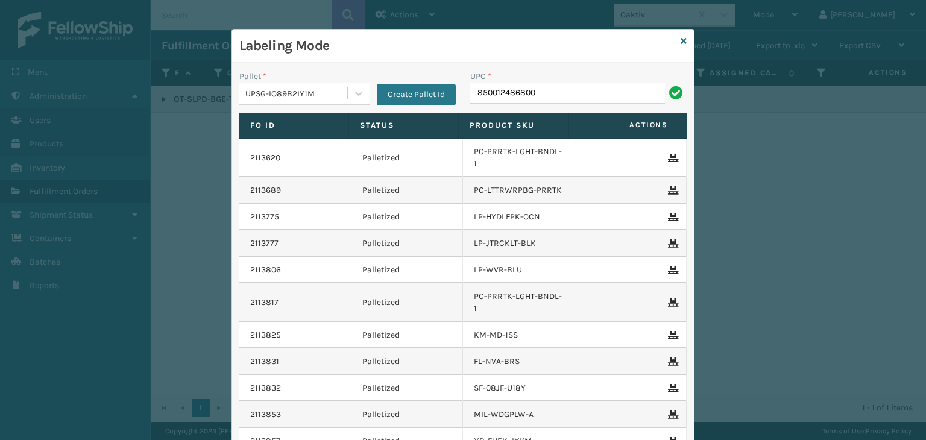
type input "850012486800"
type input "850004456668"
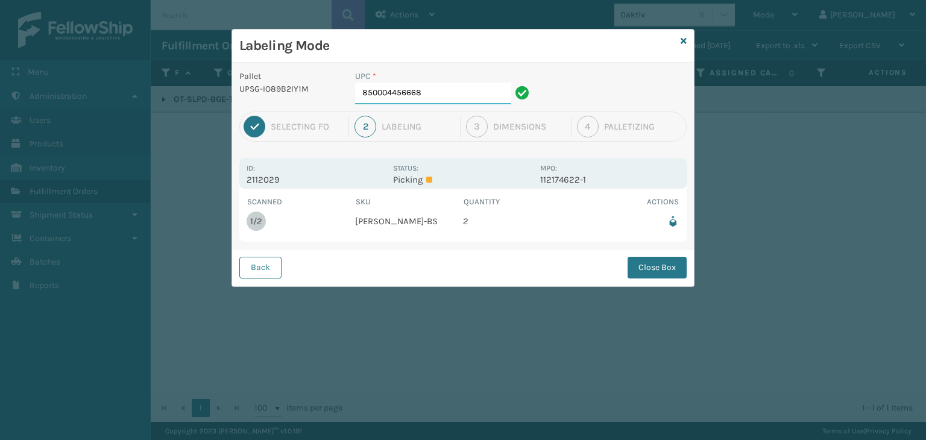
click at [464, 92] on input "850004456668" at bounding box center [433, 94] width 156 height 22
click at [645, 264] on button "Close Box" at bounding box center [657, 268] width 59 height 22
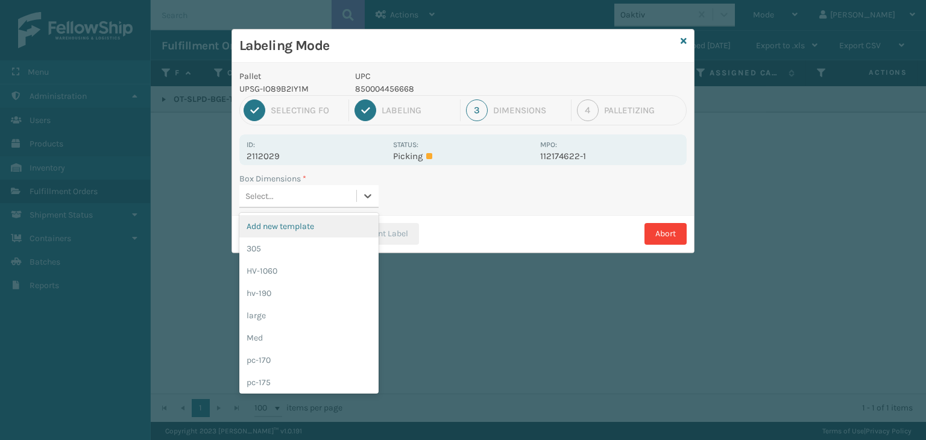
click at [306, 204] on div "Select..." at bounding box center [297, 196] width 117 height 20
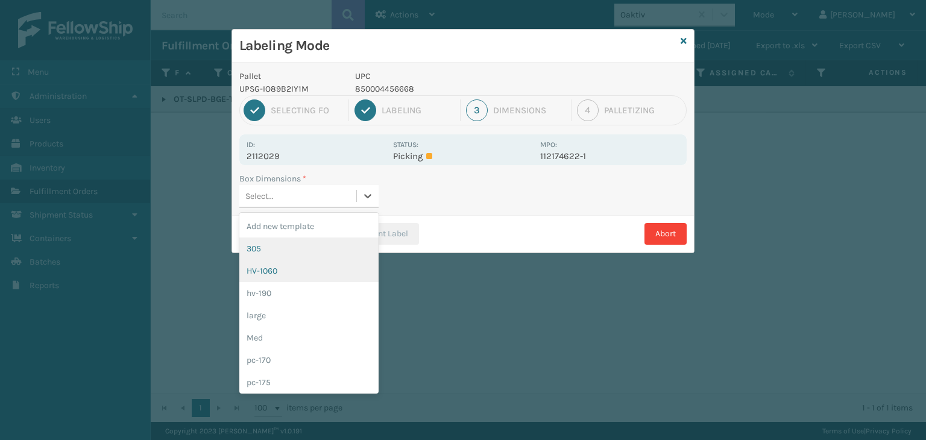
click at [290, 260] on div "HV-1060" at bounding box center [308, 271] width 139 height 22
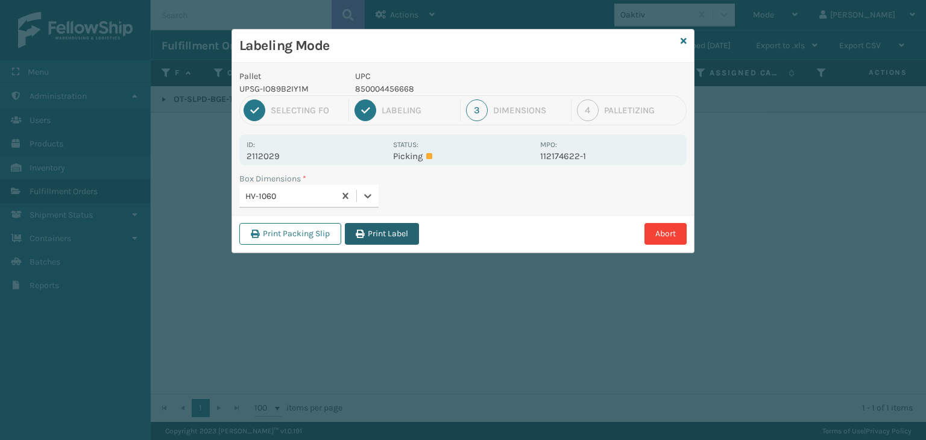
click at [371, 237] on button "Print Label" at bounding box center [382, 234] width 74 height 22
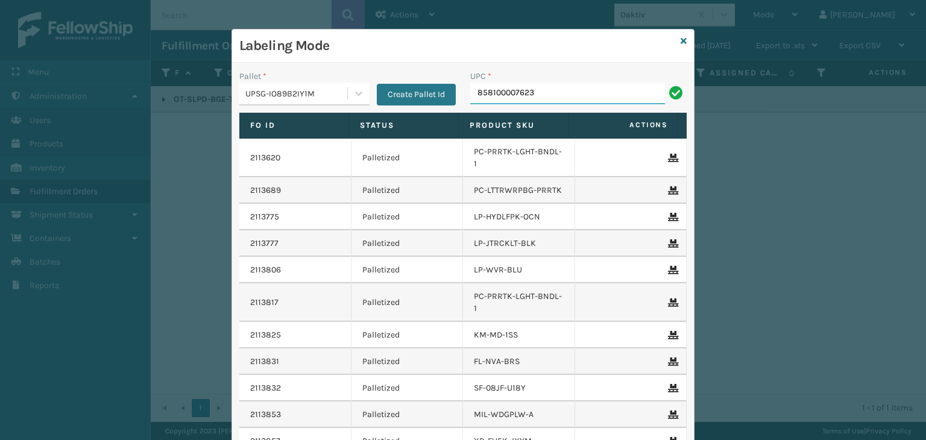
type input "858100007623"
type input "850012486312"
type input "85379900"
type input "858100"
type input "858"
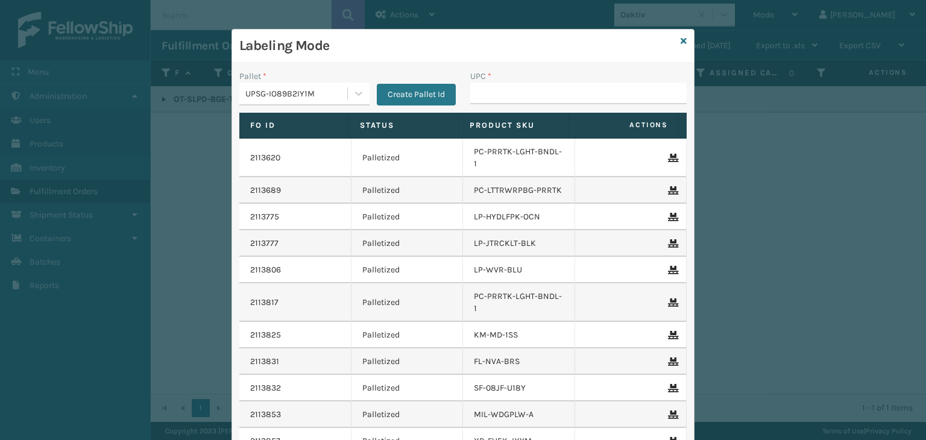
click at [535, 92] on input "UPC *" at bounding box center [578, 94] width 217 height 22
click at [536, 86] on input "UPC *" at bounding box center [578, 94] width 217 height 22
type input "850004456"
click at [502, 92] on input "UPC *" at bounding box center [578, 94] width 217 height 22
type input "853"
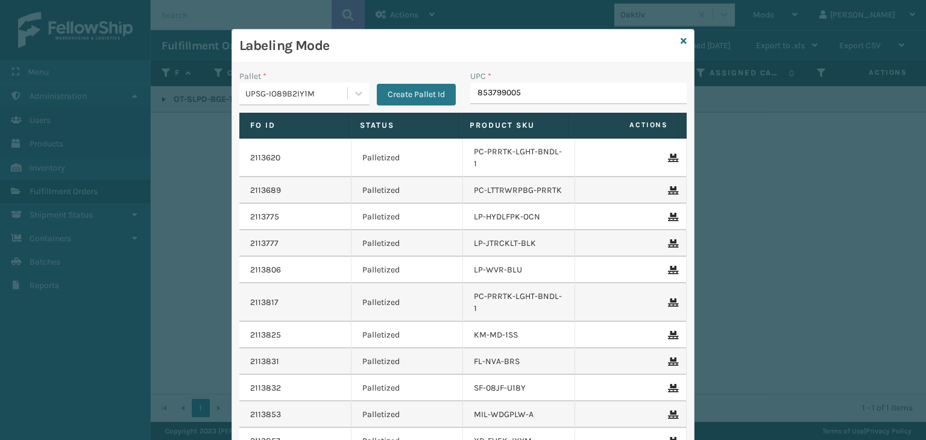
type input "8537990056"
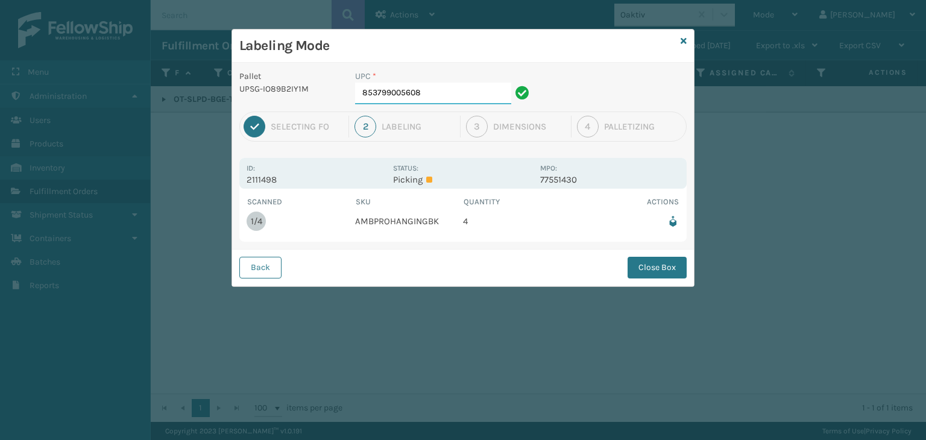
click at [456, 104] on input "853799005608" at bounding box center [433, 94] width 156 height 22
click at [636, 267] on button "Close Box" at bounding box center [657, 268] width 59 height 22
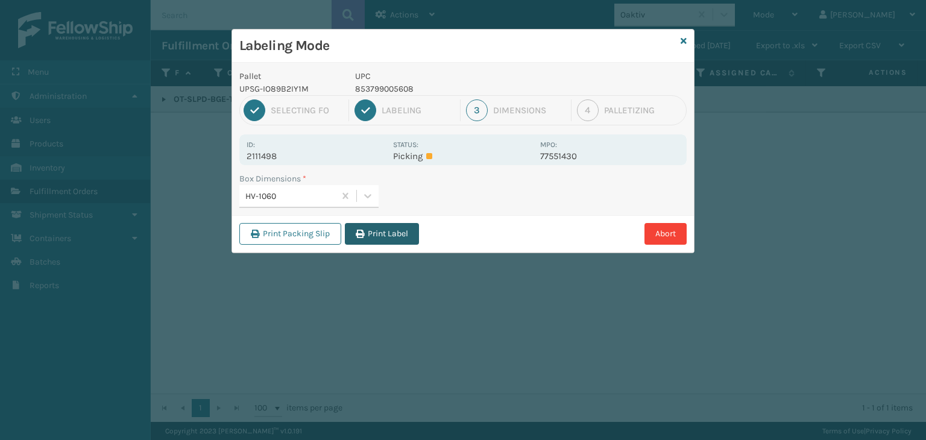
click at [371, 230] on button "Print Label" at bounding box center [382, 234] width 74 height 22
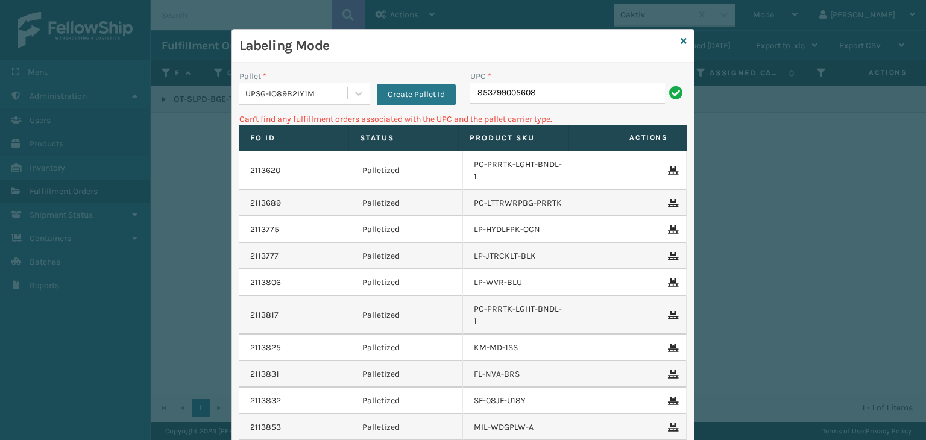
click at [299, 94] on div "UPSG-IO89B2IY1M" at bounding box center [296, 93] width 103 height 13
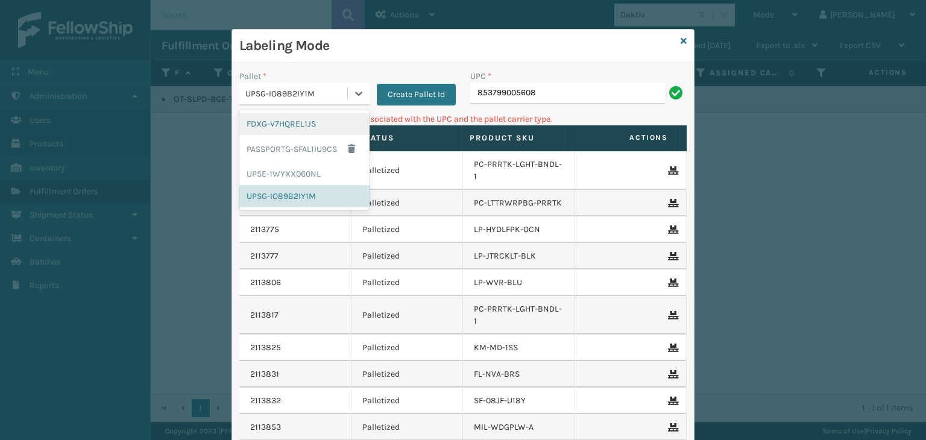
click at [306, 121] on div "FDXG-V7HQREL1JS" at bounding box center [304, 124] width 130 height 22
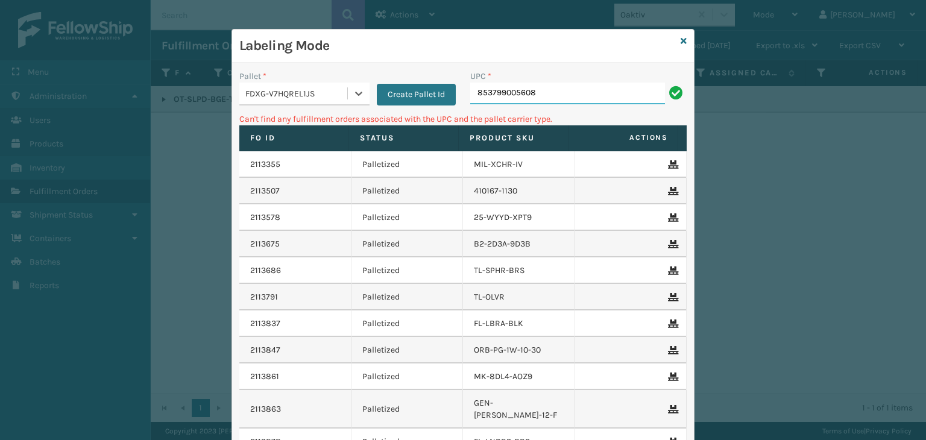
click at [599, 103] on input "853799005608" at bounding box center [567, 94] width 195 height 22
click at [259, 102] on div "FDXG-V7HQREL1JS" at bounding box center [293, 94] width 108 height 20
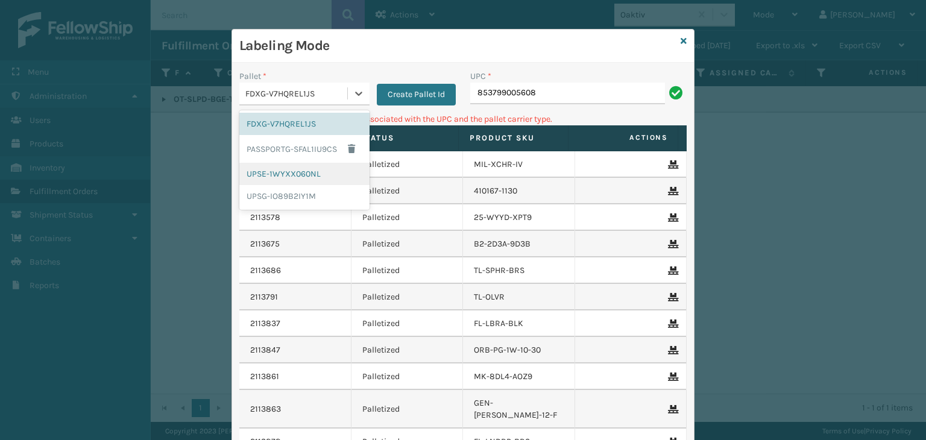
drag, startPoint x: 285, startPoint y: 171, endPoint x: 385, endPoint y: 148, distance: 103.4
click at [286, 171] on div "UPSE-1WYXX060NL" at bounding box center [304, 174] width 130 height 22
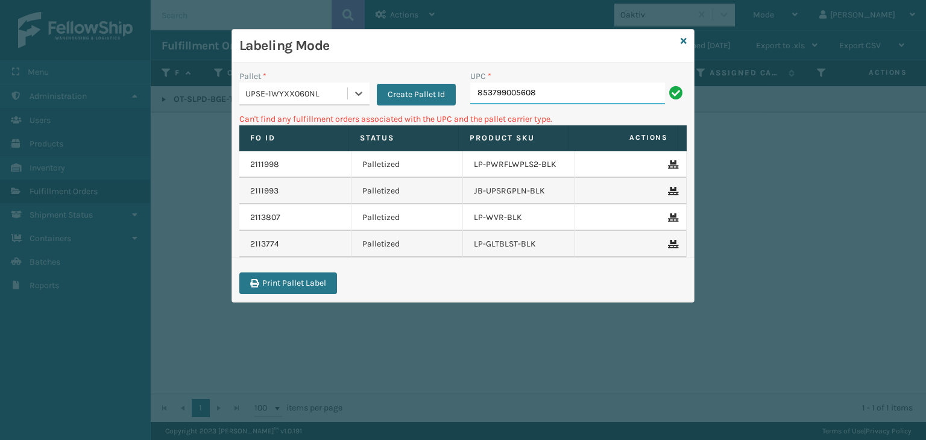
click at [516, 98] on input "853799005608" at bounding box center [567, 94] width 195 height 22
click at [331, 98] on div "UPSE-1WYXX060NL" at bounding box center [296, 93] width 103 height 13
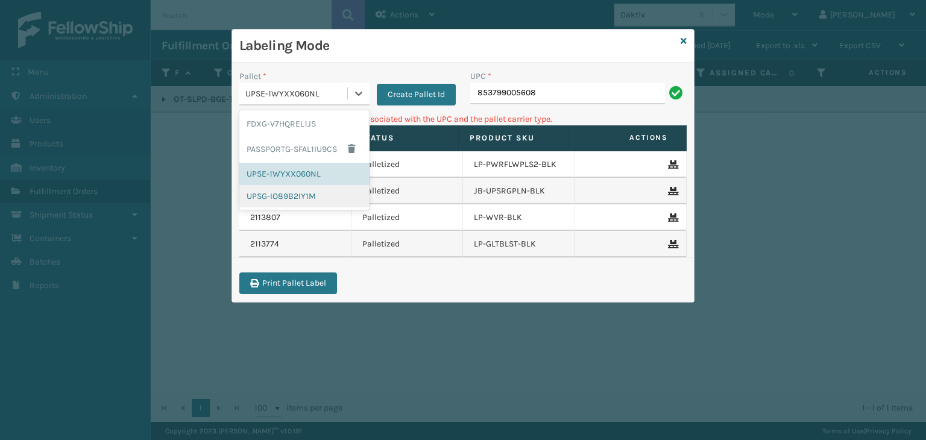
click at [273, 203] on div "UPSG-IO89B2IY1M" at bounding box center [304, 196] width 130 height 22
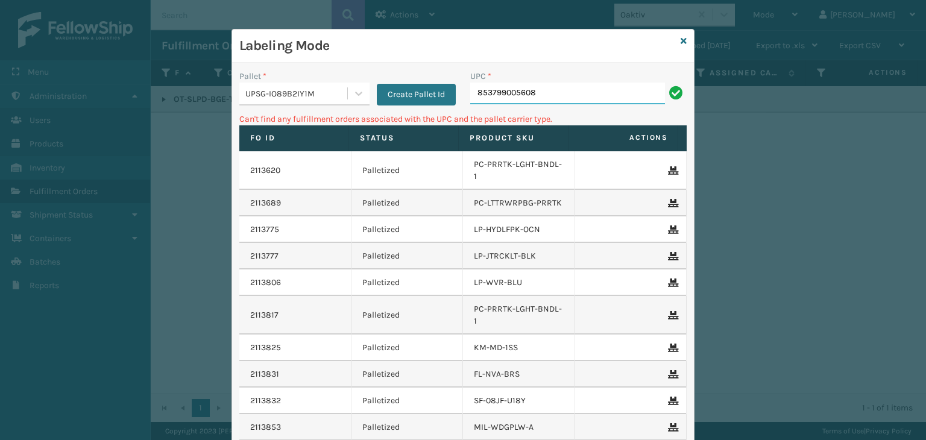
click at [557, 88] on input "853799005608" at bounding box center [567, 94] width 195 height 22
type input "853799005608850012486718"
click at [532, 100] on input "853799005608850012486718" at bounding box center [567, 94] width 195 height 22
type input "850012486718"
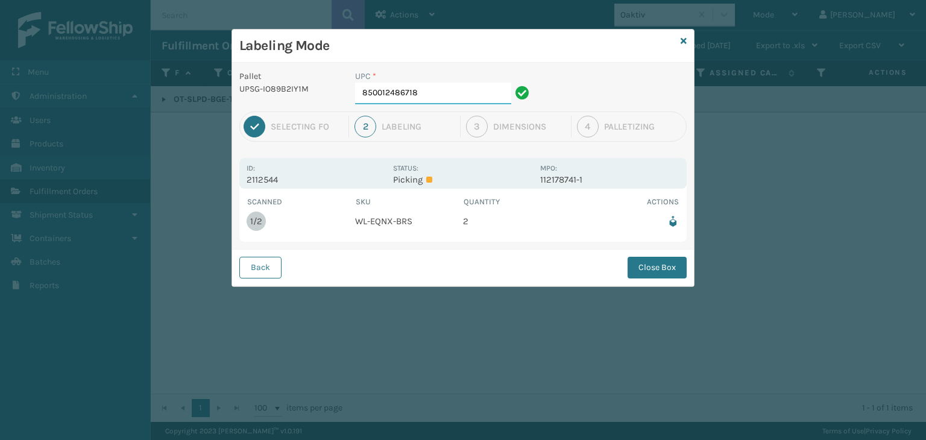
click at [458, 97] on input "850012486718" at bounding box center [433, 94] width 156 height 22
click at [652, 280] on div "Back Close Box" at bounding box center [463, 267] width 462 height 37
click at [656, 264] on button "Close Box" at bounding box center [657, 268] width 59 height 22
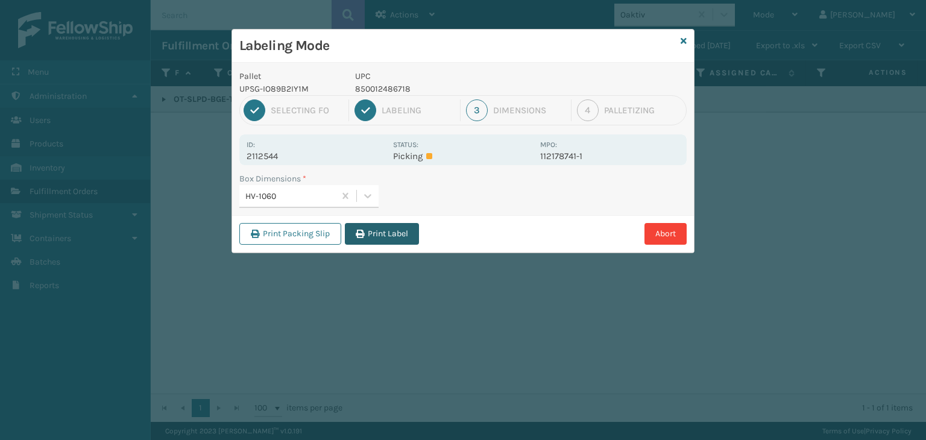
click at [371, 237] on button "Print Label" at bounding box center [382, 234] width 74 height 22
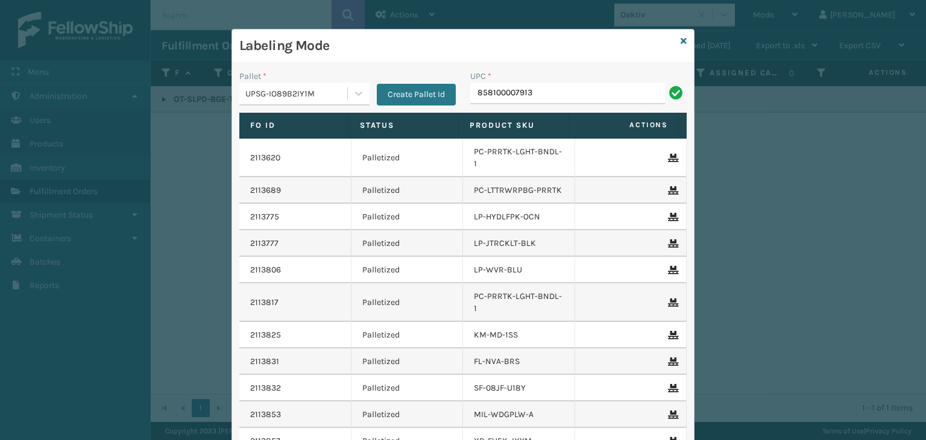
type input "858100007913"
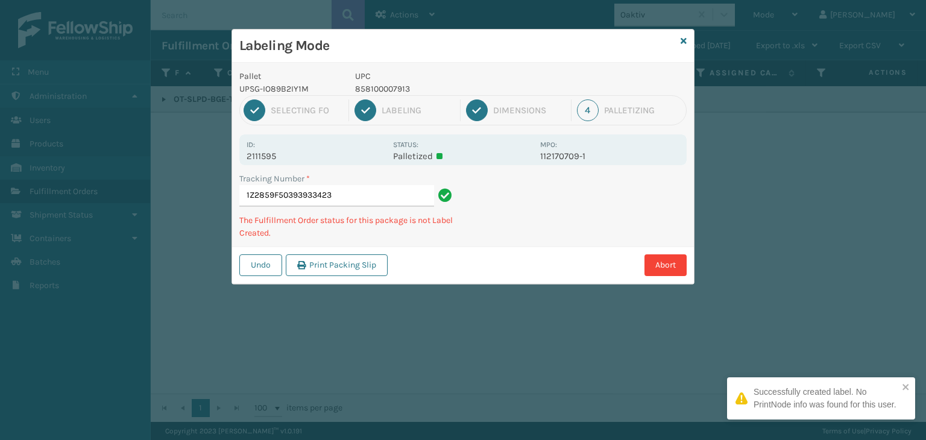
click at [386, 87] on p "858100007913" at bounding box center [444, 89] width 178 height 13
copy p "858100007913"
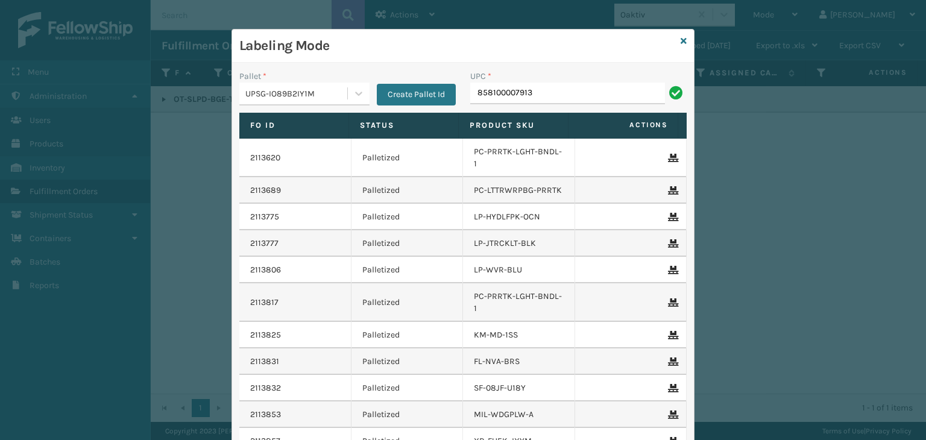
type input "858100007913"
type input "858100007920"
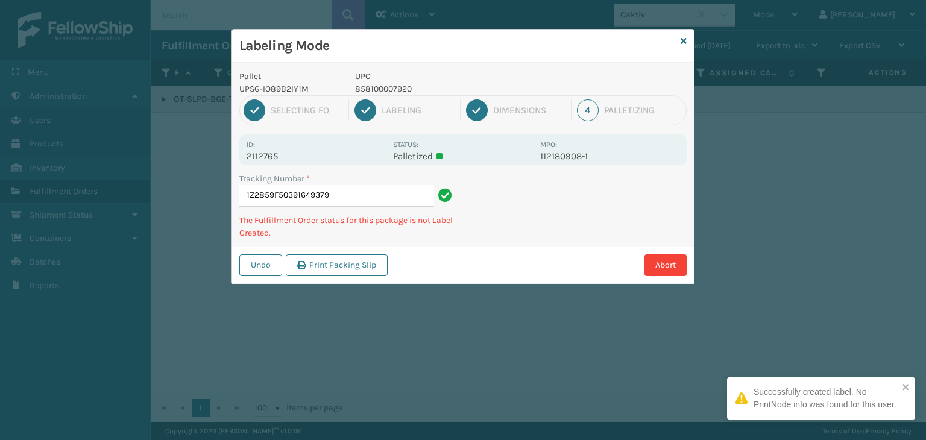
click at [387, 90] on p "858100007920" at bounding box center [444, 89] width 178 height 13
copy p "858100007920"
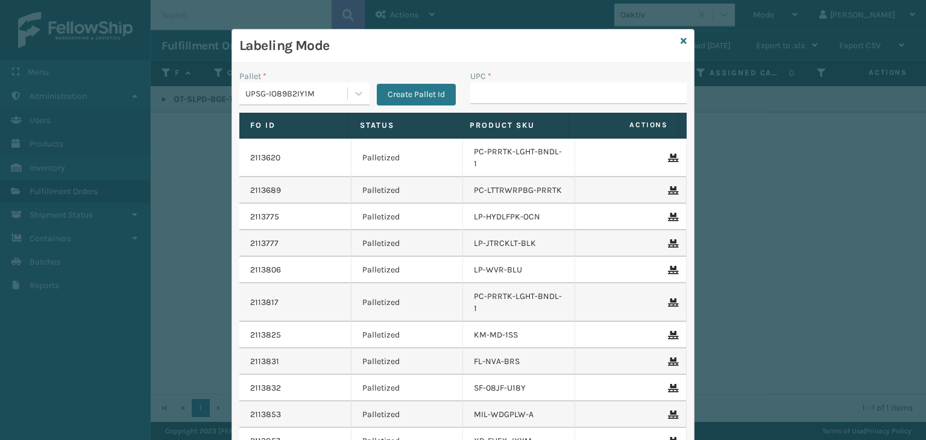
type input "858100007920"
click at [681, 44] on icon at bounding box center [684, 41] width 6 height 8
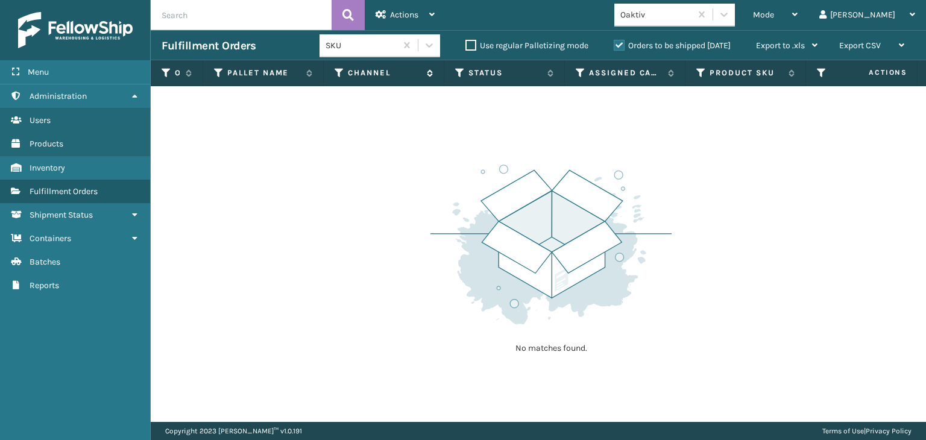
drag, startPoint x: 364, startPoint y: 32, endPoint x: 426, endPoint y: 78, distance: 77.7
click at [388, 49] on div "SKU Use regular Palletizing mode Orders to be shipped [DATE] Export to .xls Use…" at bounding box center [574, 46] width 509 height 30
